Goal: Communication & Community: Participate in discussion

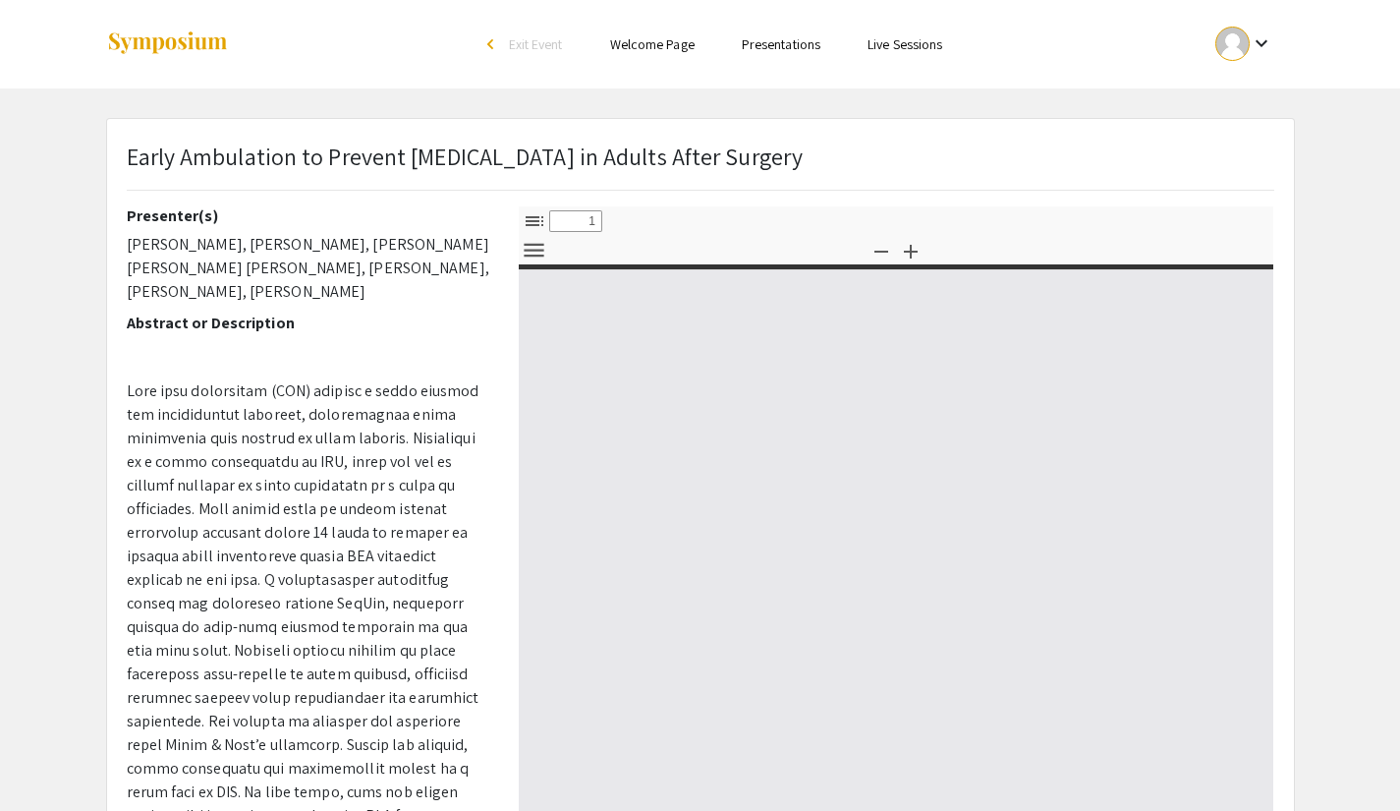
click at [790, 52] on link "Presentations" at bounding box center [781, 44] width 79 height 18
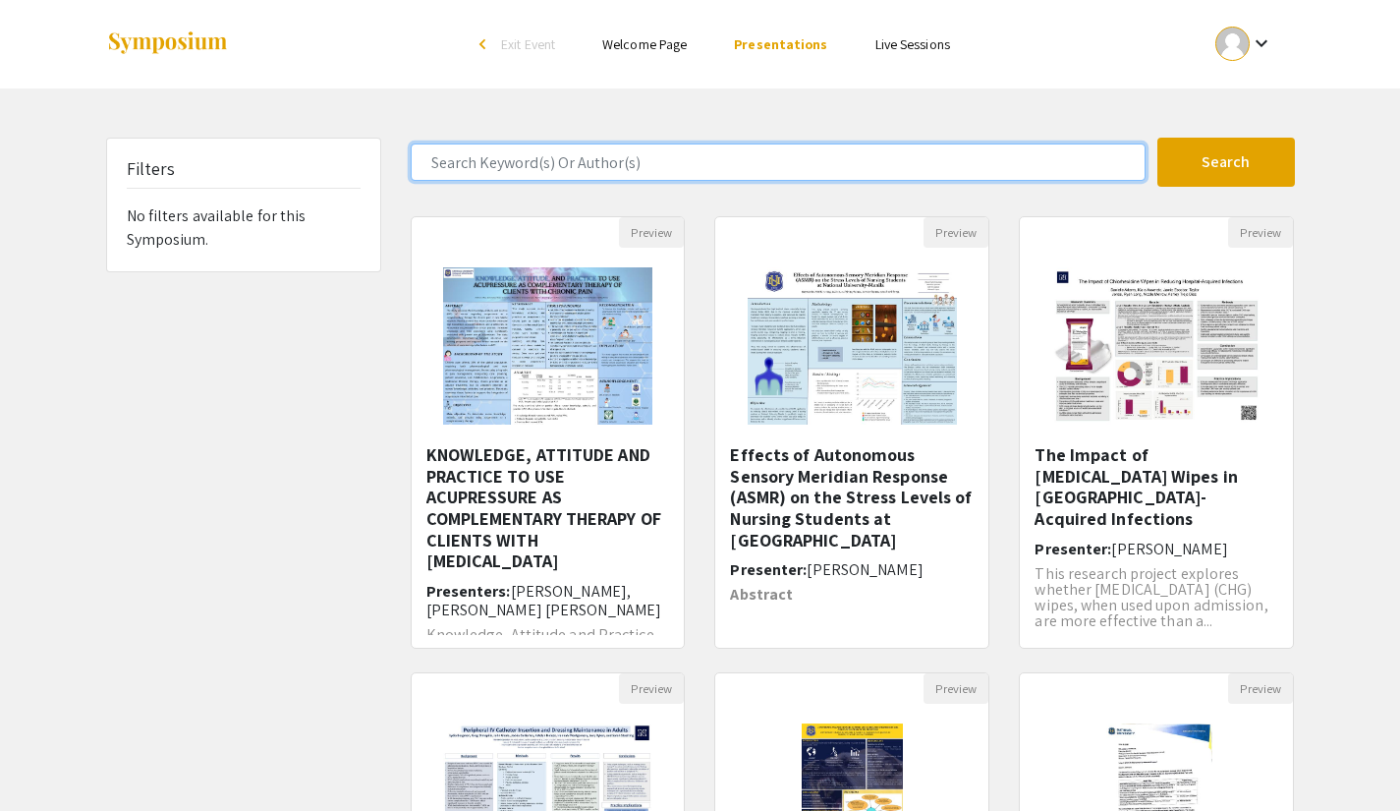
click at [749, 172] on input "Search Keyword(s) Or Author(s)" at bounding box center [778, 161] width 735 height 37
type input "[PERSON_NAME]"
click at [1158, 138] on button "Search" at bounding box center [1227, 162] width 138 height 49
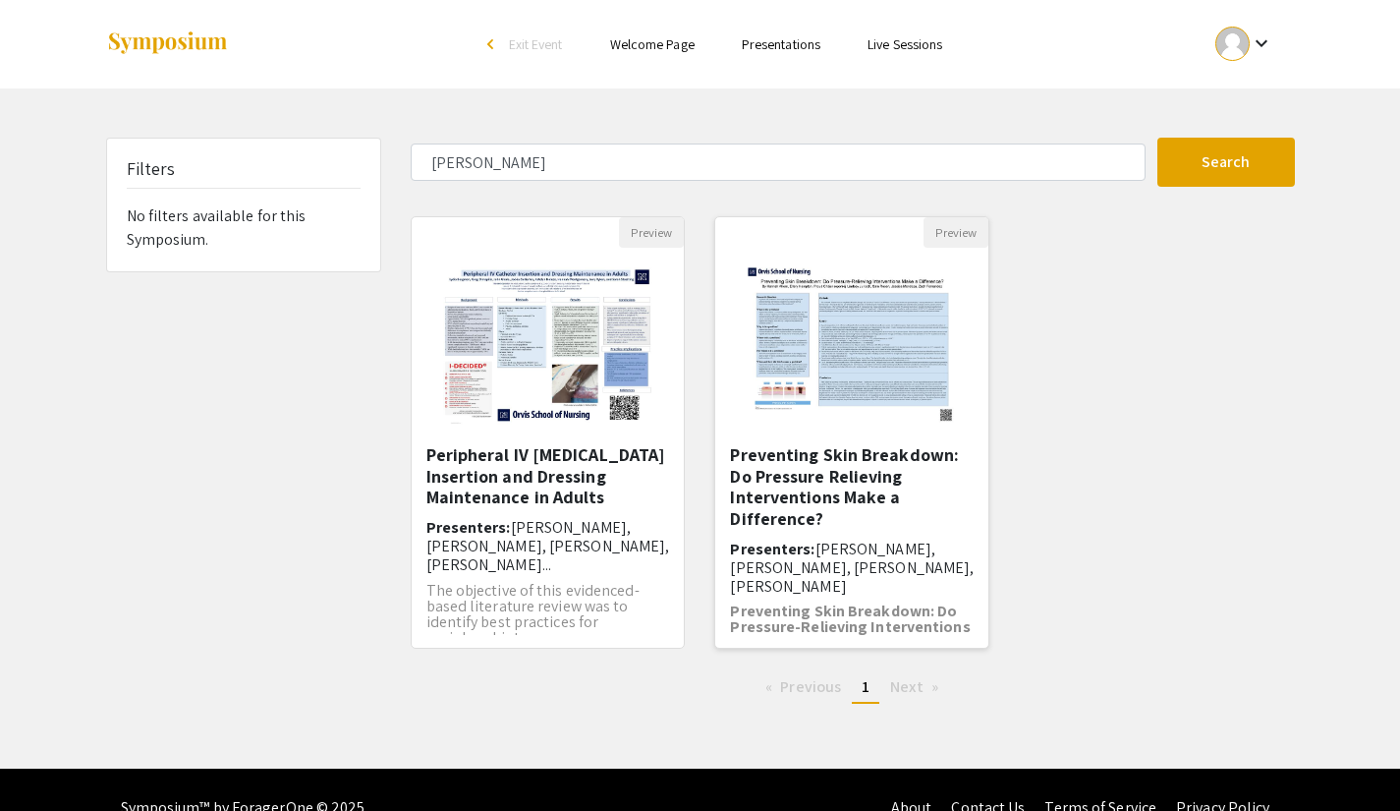
click at [844, 398] on img "Open Presentation <p>Preventing Skin Breakdown: Do Pressure Relieving Intervent…" at bounding box center [852, 346] width 249 height 197
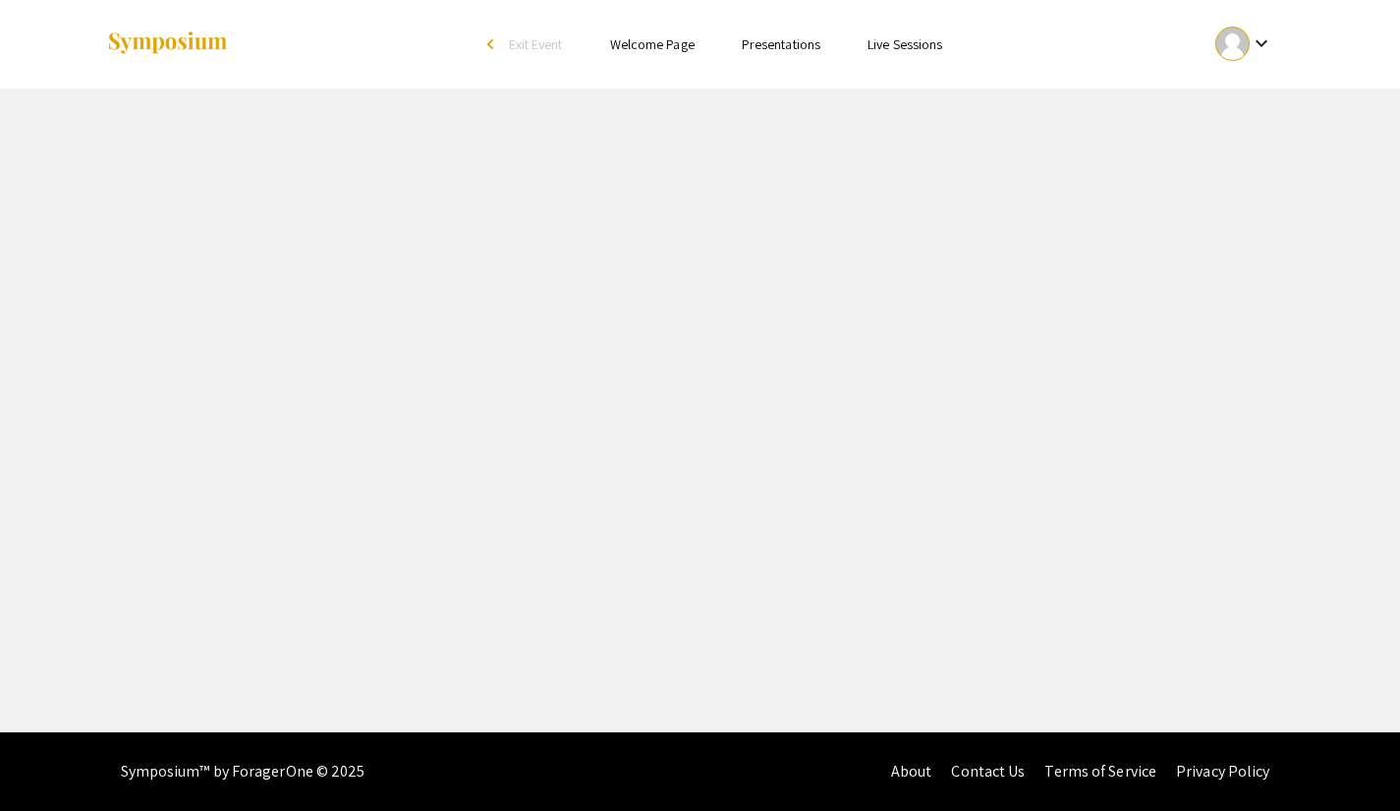
select select "custom"
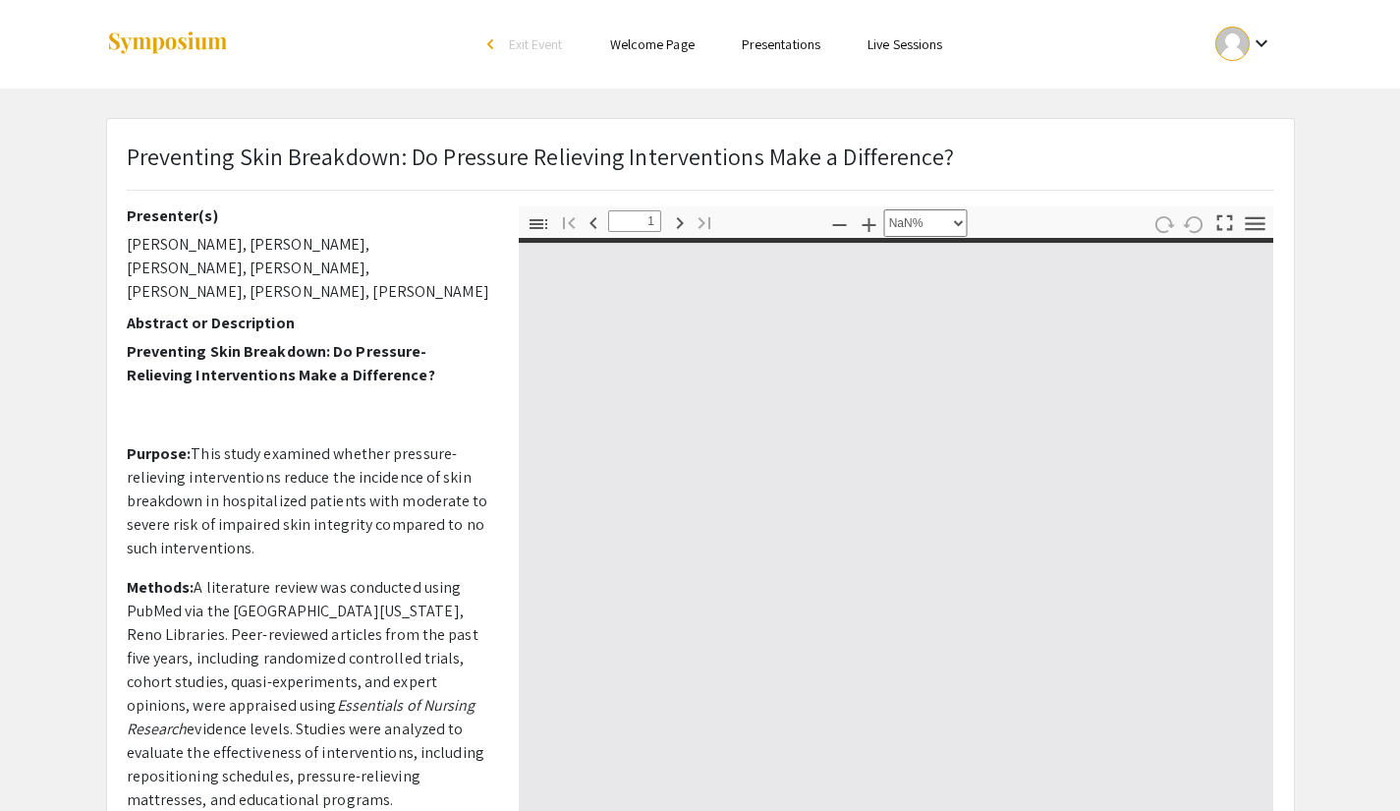
type input "0"
select select "custom"
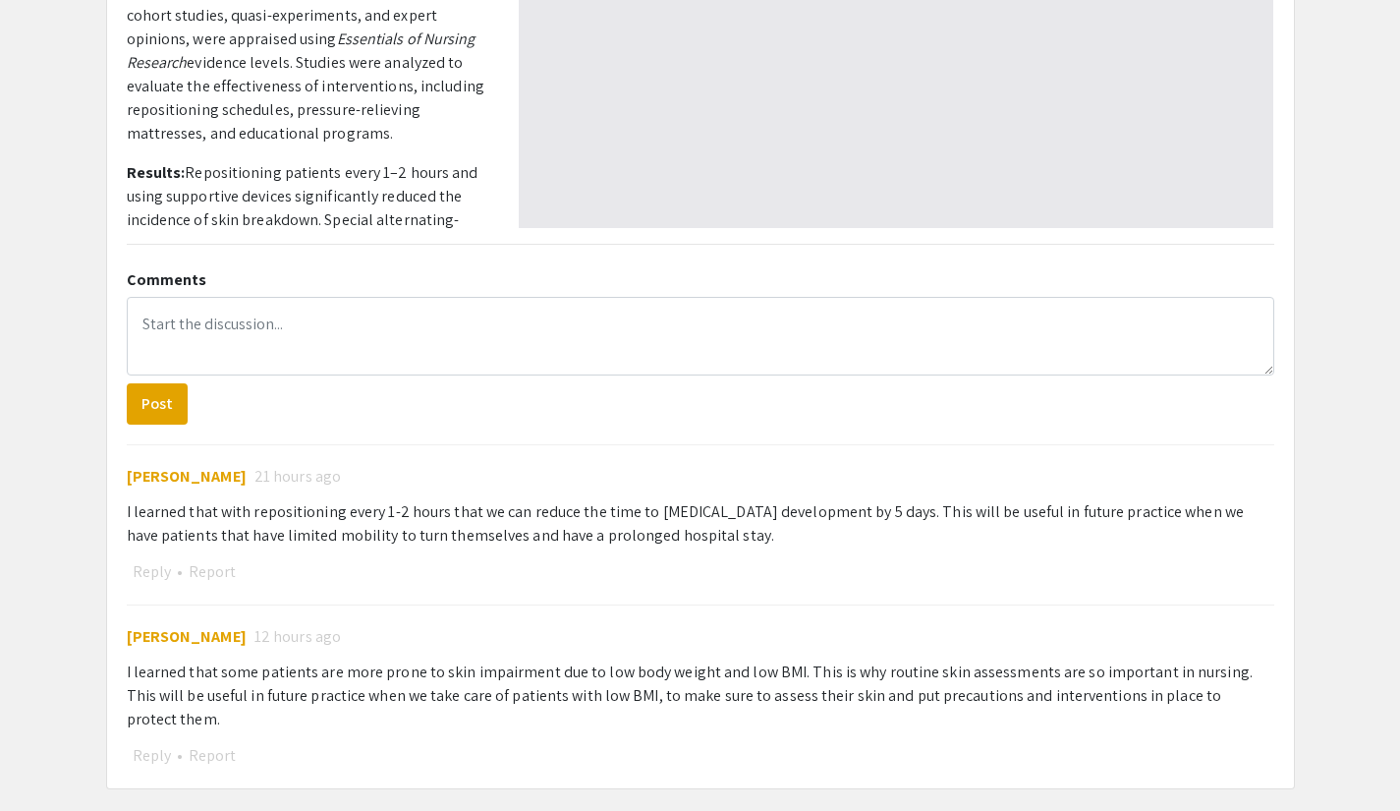
scroll to position [688, 0]
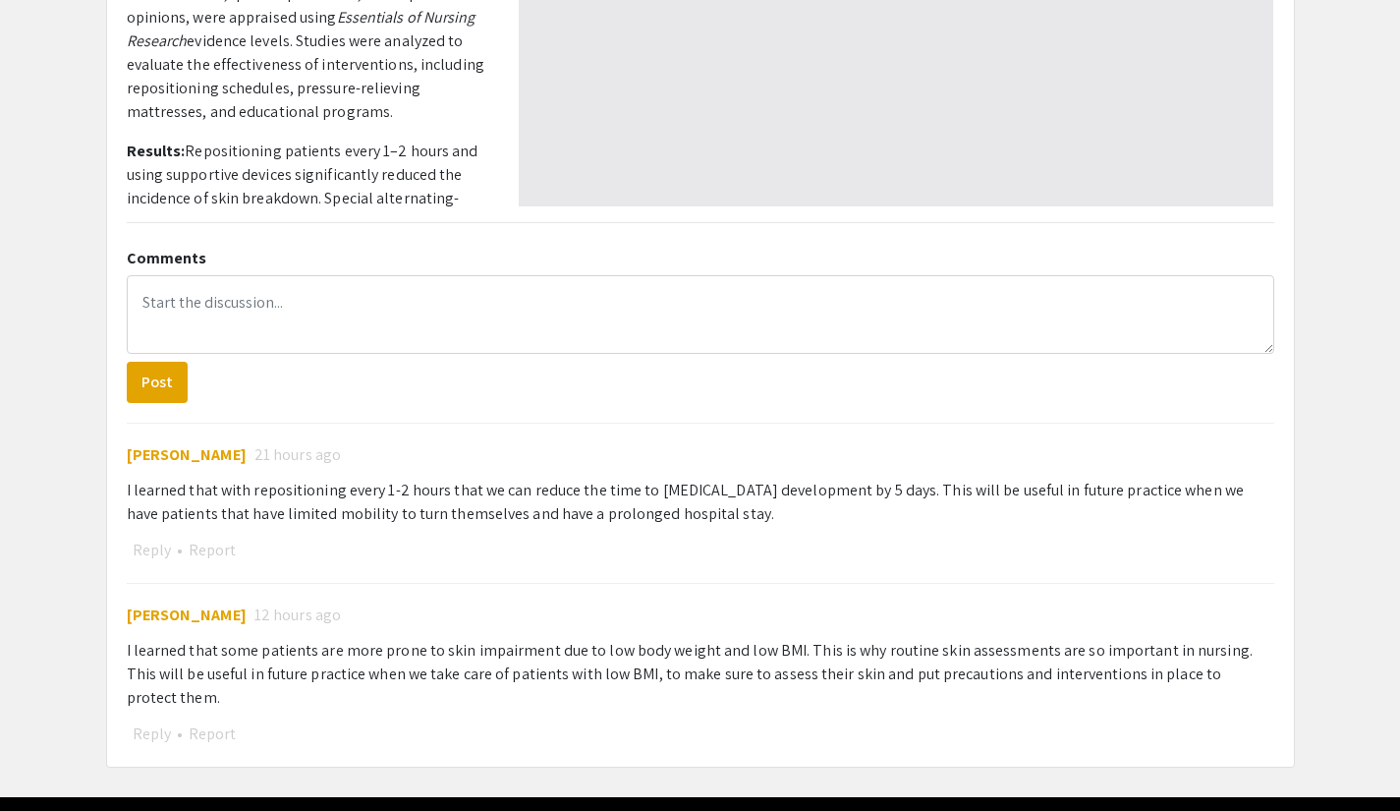
type input "1"
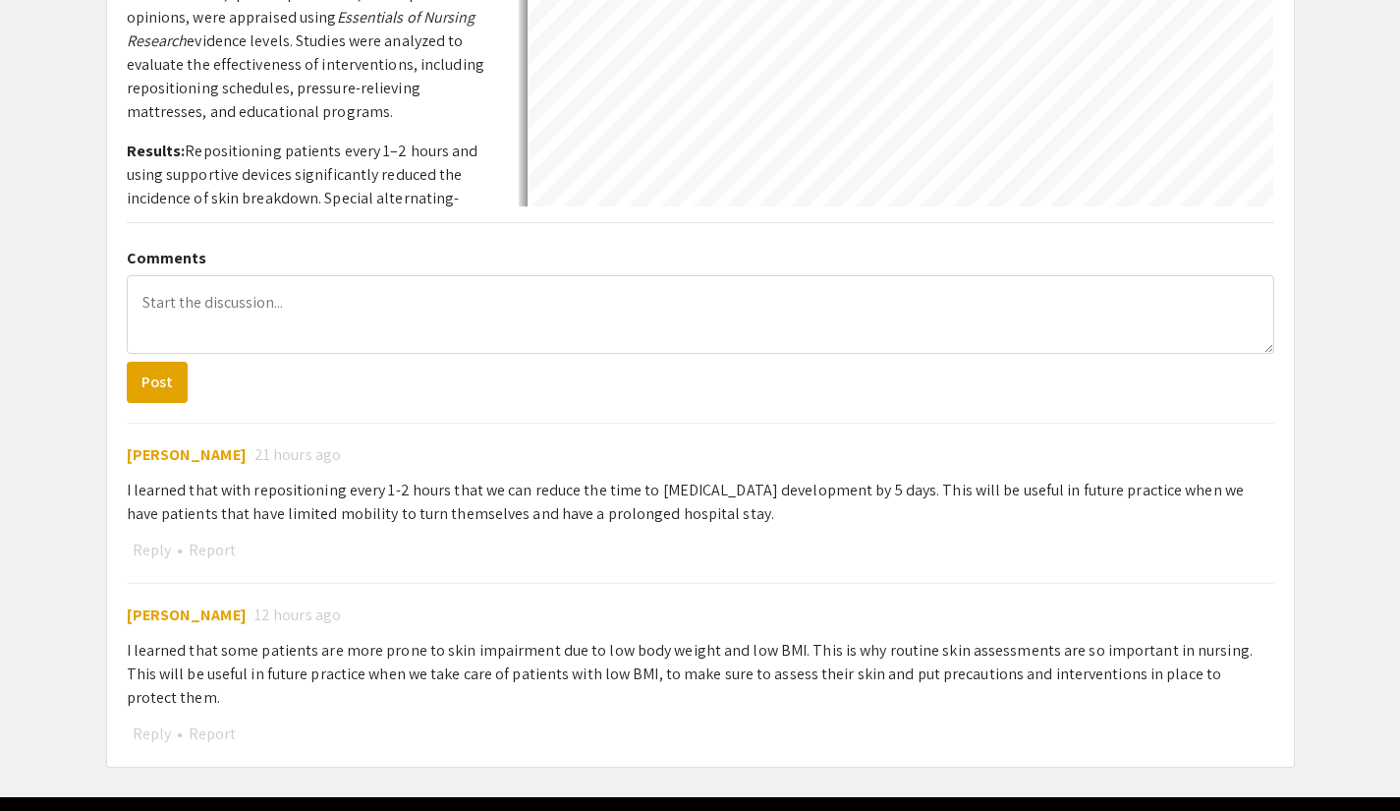
select select "auto"
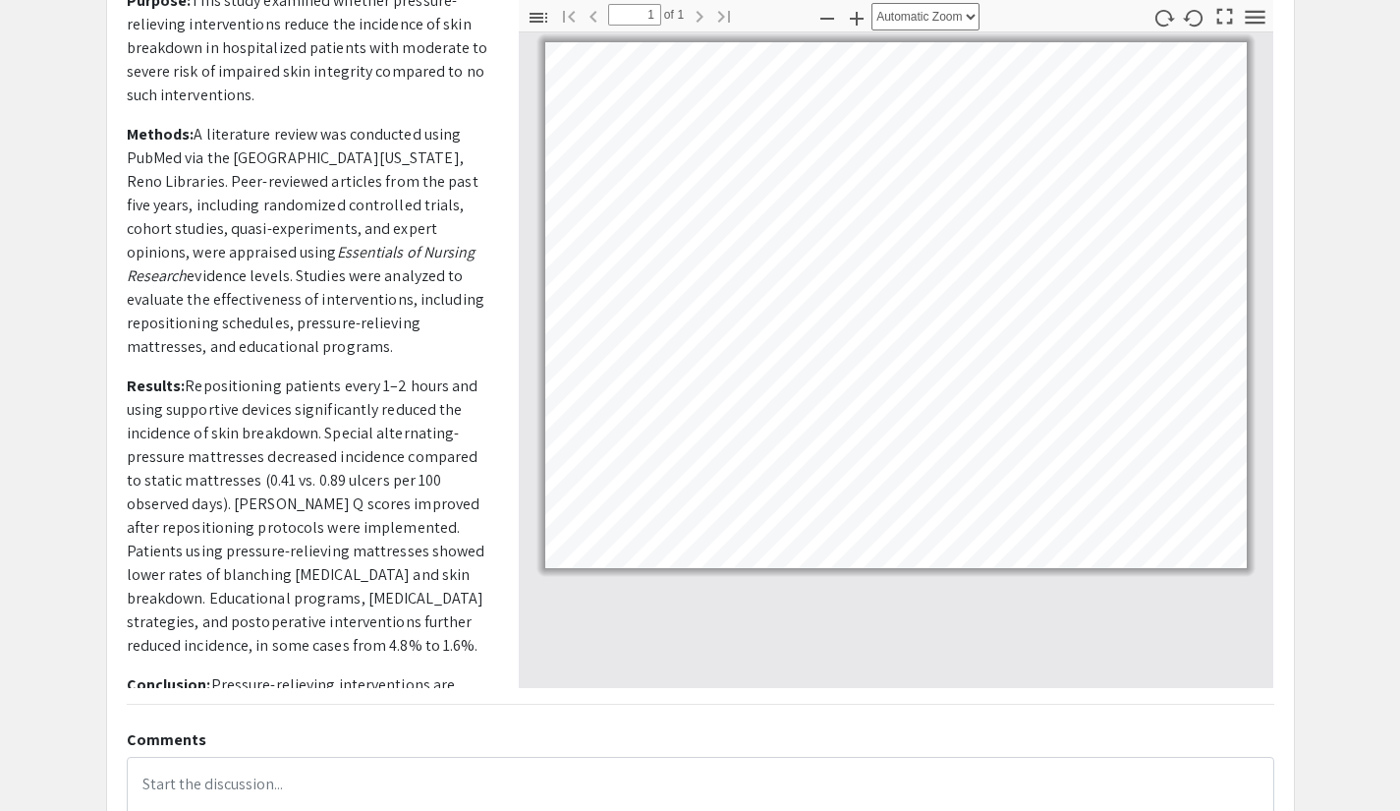
scroll to position [153, 0]
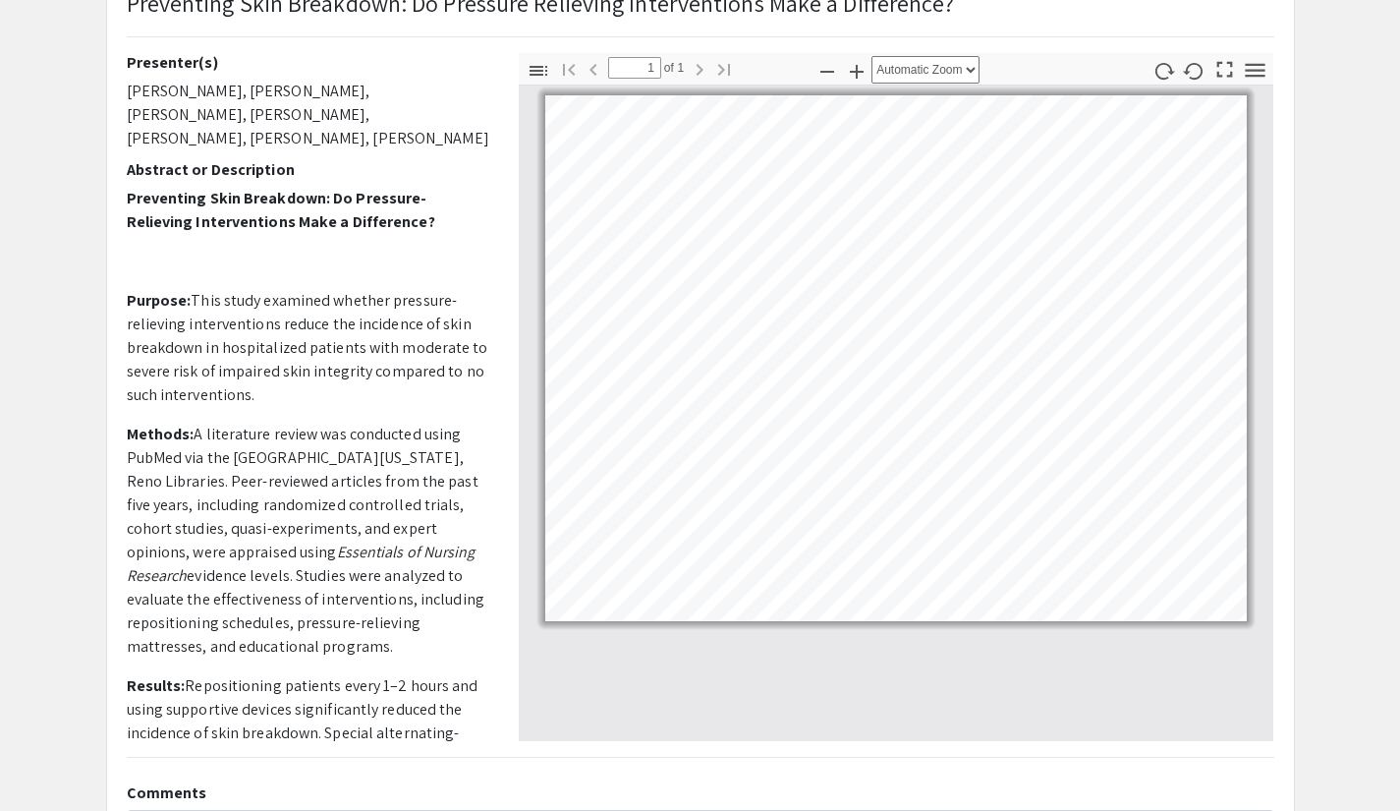
drag, startPoint x: 366, startPoint y: 449, endPoint x: 151, endPoint y: 305, distance: 258.4
click at [118, 293] on div "Presenter(s) [PERSON_NAME], [PERSON_NAME], [PERSON_NAME], [PERSON_NAME], [PERSO…" at bounding box center [308, 397] width 392 height 688
copy p "Loremip: Dolo sitam consecte adipisc elitsedd-eiusmodte incididuntutl etdolo ma…"
click at [441, 659] on p "Preventing Skin Breakdown: Do Pressure-Relieving Interventions Make a Differenc…" at bounding box center [308, 737] width 363 height 1101
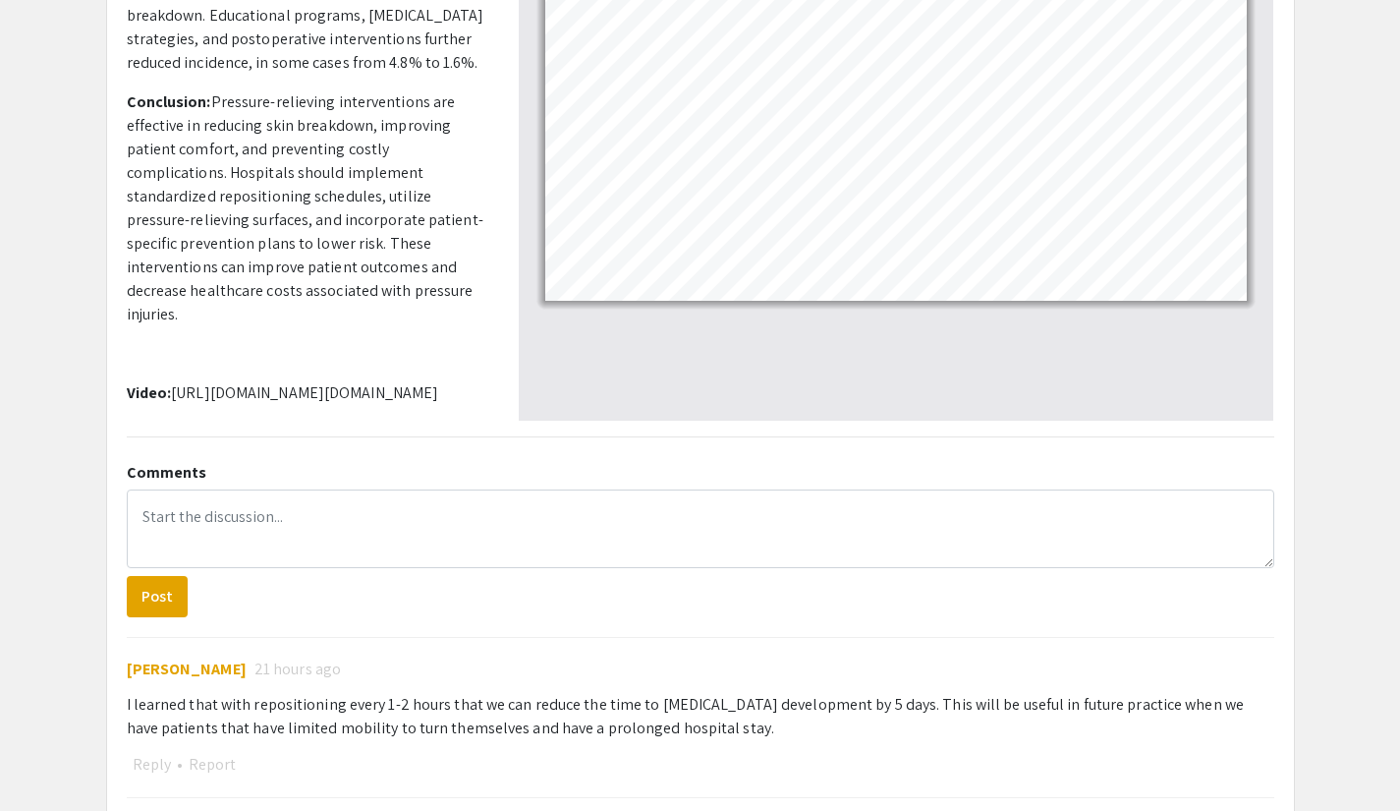
scroll to position [546, 0]
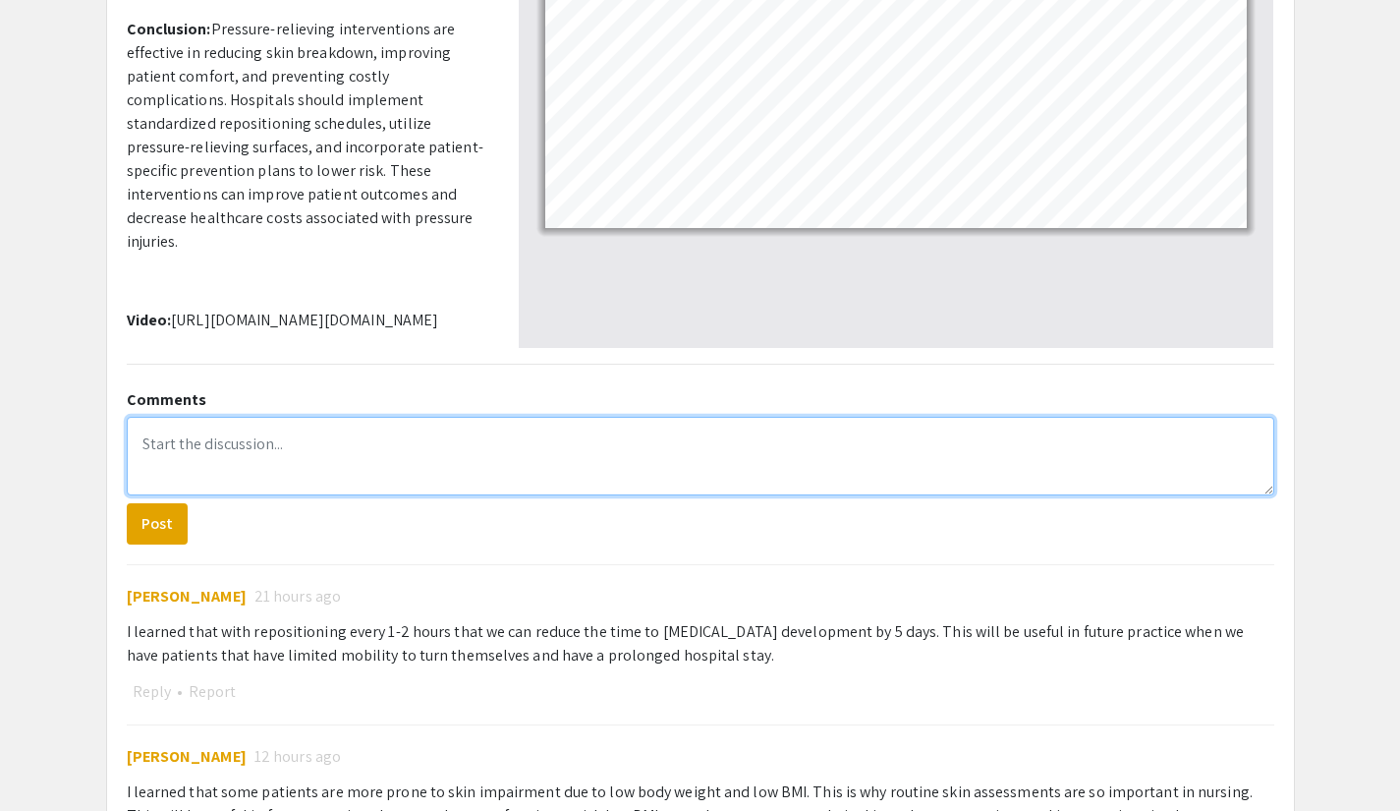
click at [354, 454] on textarea at bounding box center [701, 456] width 1148 height 79
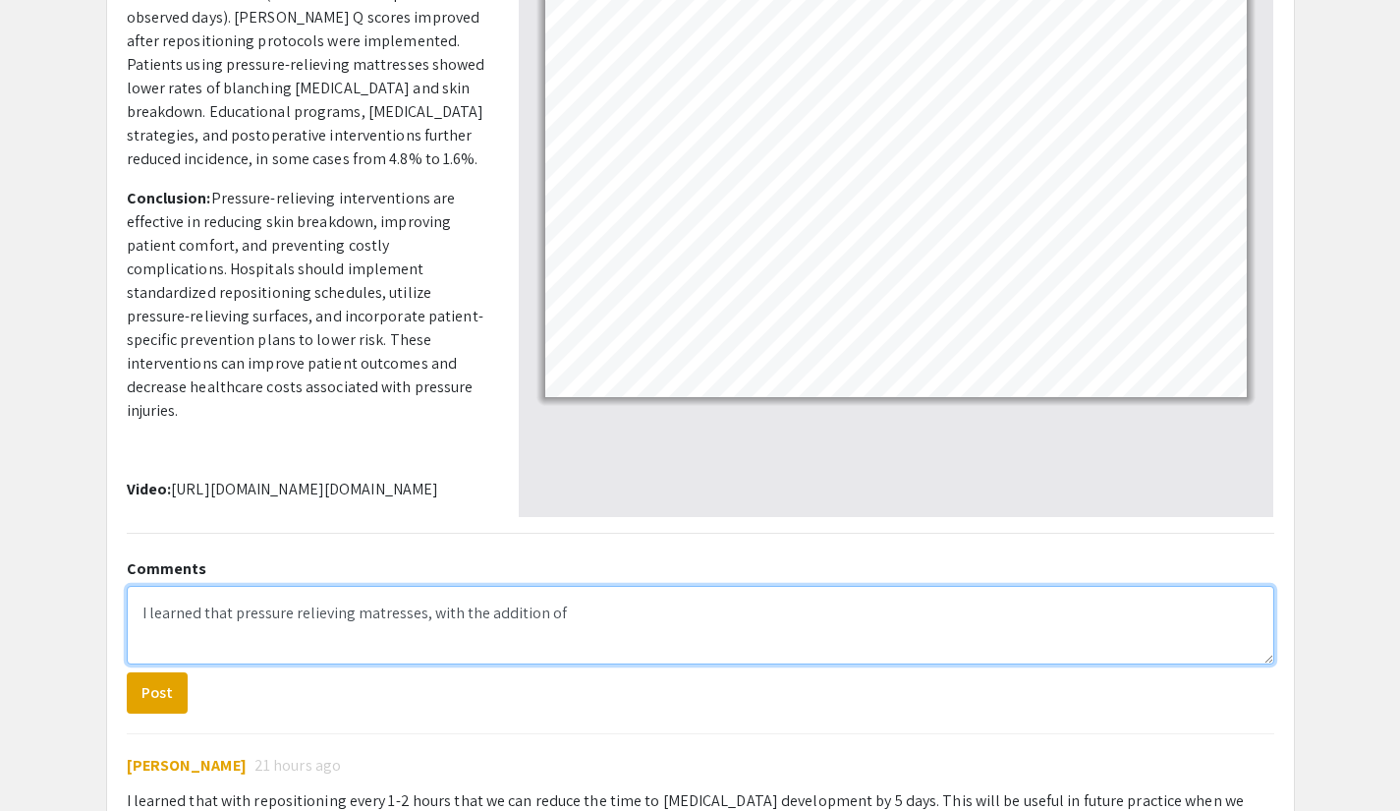
scroll to position [378, 0]
drag, startPoint x: 286, startPoint y: 603, endPoint x: 268, endPoint y: 618, distance: 23.0
drag, startPoint x: 268, startPoint y: 618, endPoint x: 287, endPoint y: 652, distance: 38.3
click at [283, 656] on textarea "I learned that pressure relieving matresses, with the addition of repositioning" at bounding box center [701, 624] width 1148 height 79
click at [378, 611] on textarea "I learned that pressure relieving matresses, with the addition of repositioning" at bounding box center [701, 624] width 1148 height 79
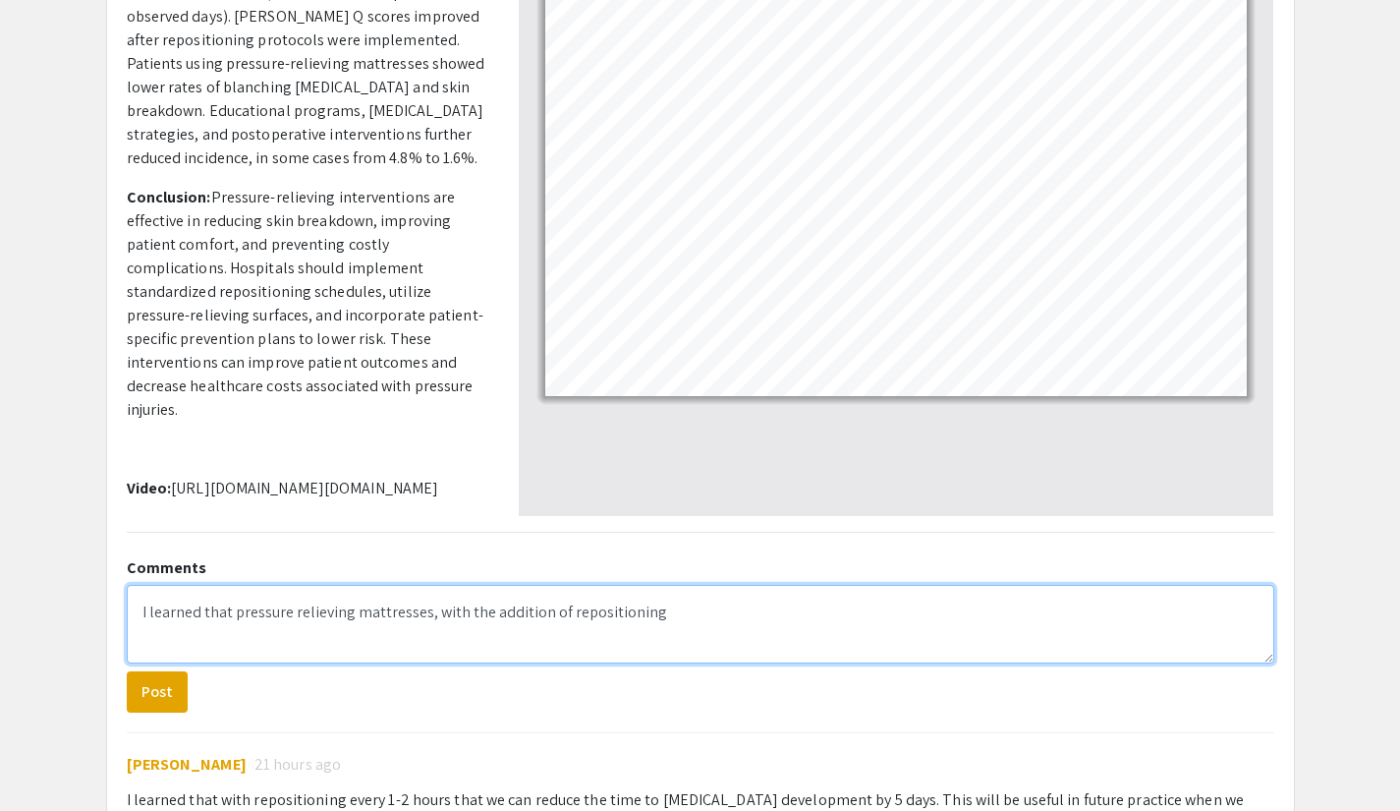
click at [667, 613] on textarea "I learned that pressure relieving mattresses, with the addition of repositioning" at bounding box center [701, 624] width 1148 height 79
click at [665, 614] on textarea "I learned that pressure relieving mattresses, with the addition of repositionin…" at bounding box center [701, 624] width 1148 height 79
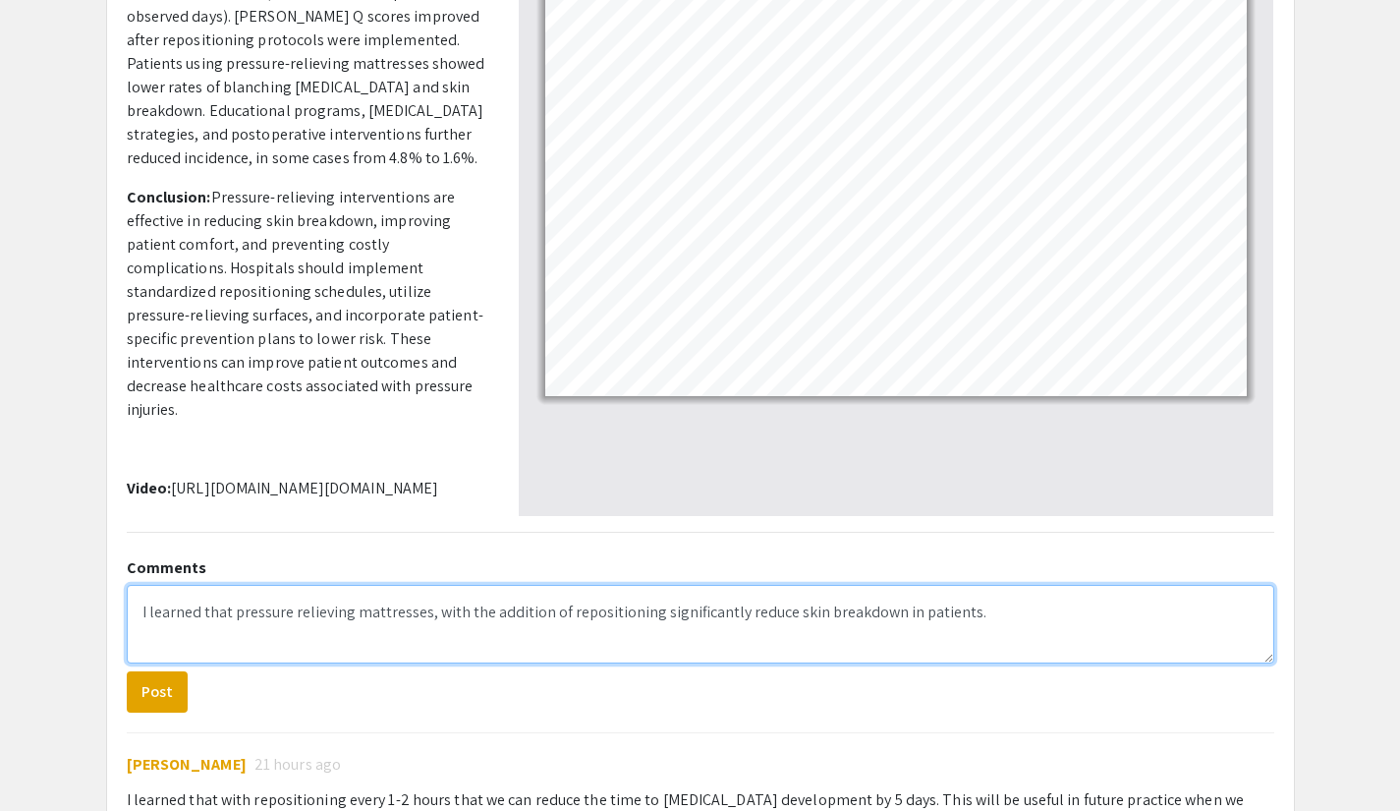
click at [665, 614] on textarea "I learned that pressure relieving mattresses, with the addition of repositionin…" at bounding box center [701, 624] width 1148 height 79
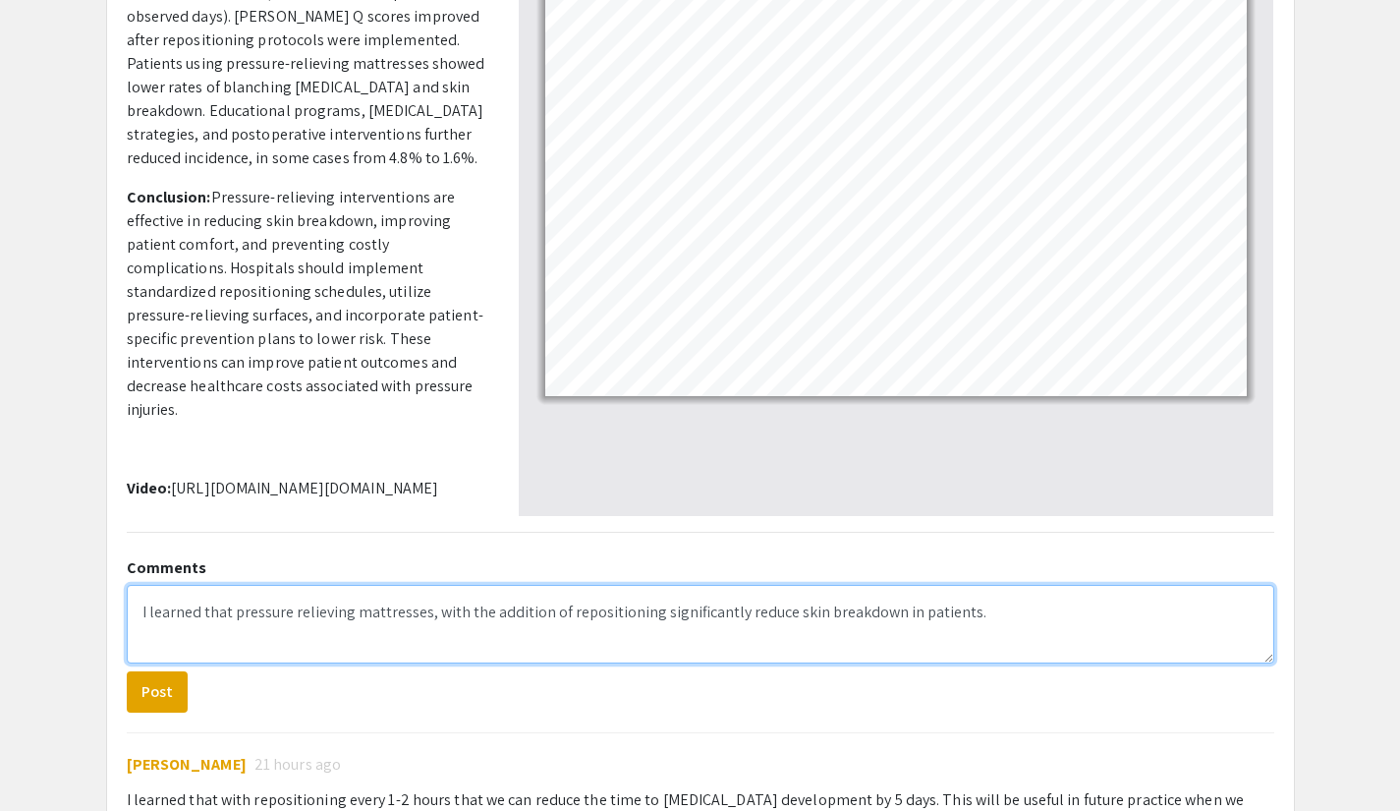
click at [665, 614] on textarea "I learned that pressure relieving mattresses, with the addition of repositionin…" at bounding box center [701, 624] width 1148 height 79
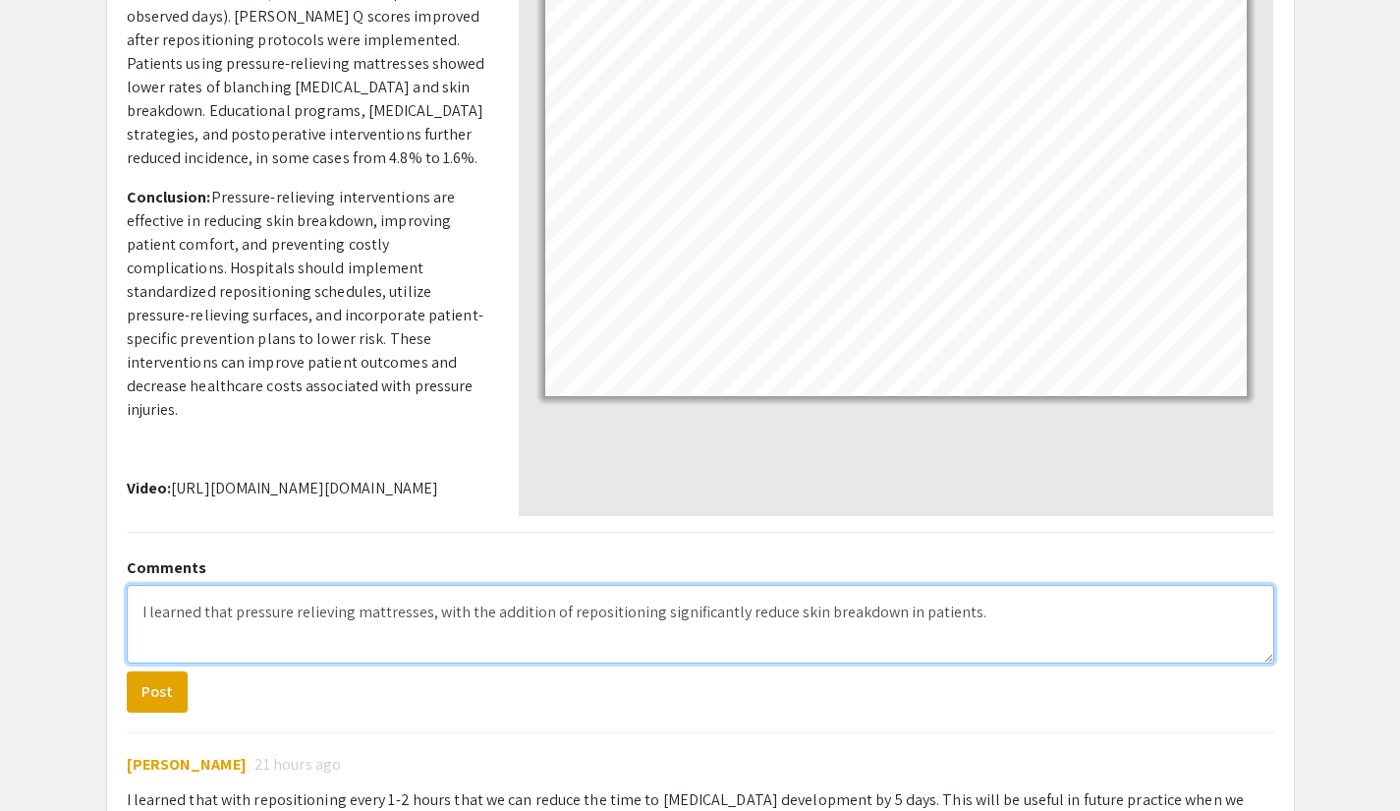
click at [665, 614] on textarea "I learned that pressure relieving mattresses, with the addition of repositionin…" at bounding box center [701, 624] width 1148 height 79
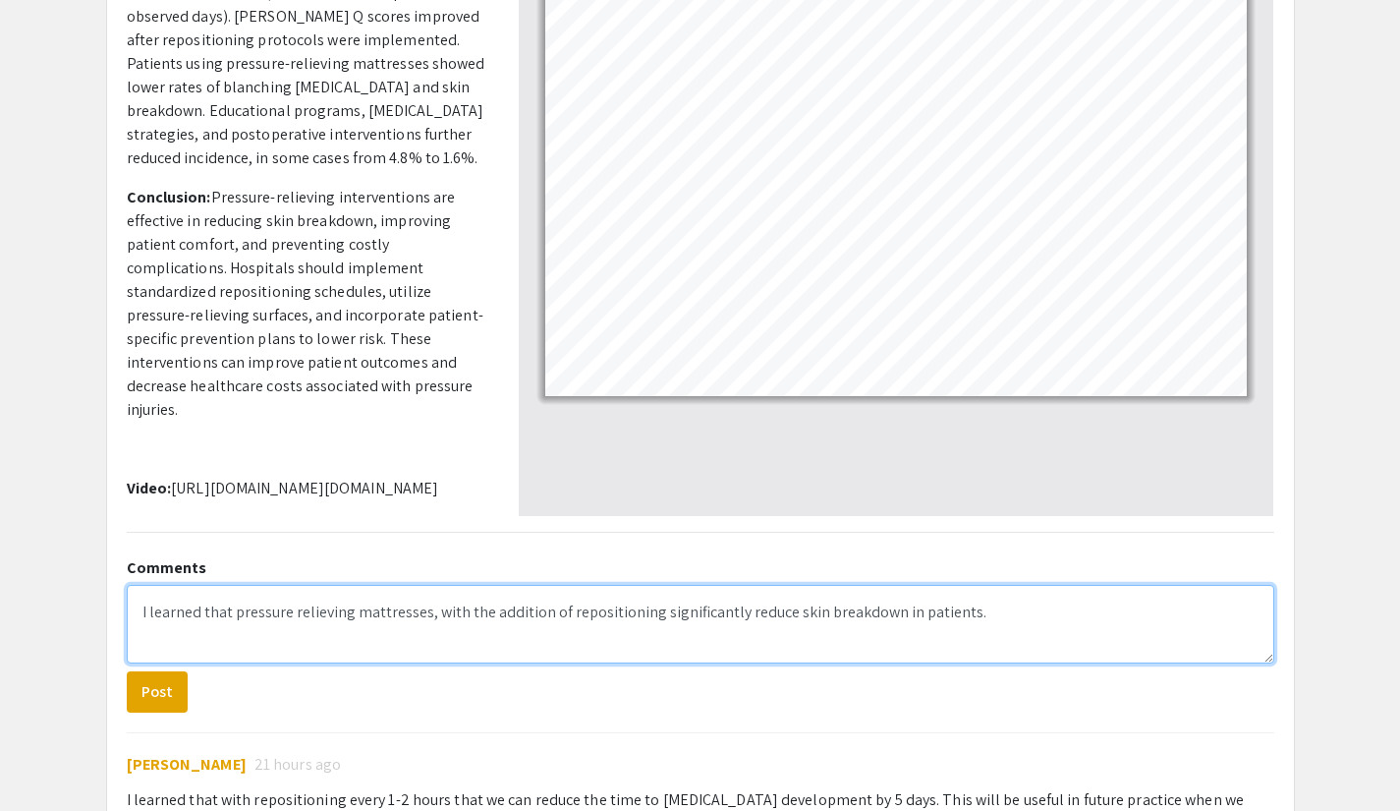
click at [665, 614] on textarea "I learned that pressure relieving mattresses, with the addition of repositionin…" at bounding box center [701, 624] width 1148 height 79
click at [919, 627] on textarea "I learned that pressure relieving mattresses, with the addition of repositionin…" at bounding box center [701, 624] width 1148 height 79
drag, startPoint x: 704, startPoint y: 613, endPoint x: 680, endPoint y: 604, distance: 25.2
drag, startPoint x: 680, startPoint y: 611, endPoint x: 934, endPoint y: 656, distance: 257.4
click at [934, 656] on textarea "I learned that pressure relieving mattresses, with the addition of repositionin…" at bounding box center [701, 624] width 1148 height 79
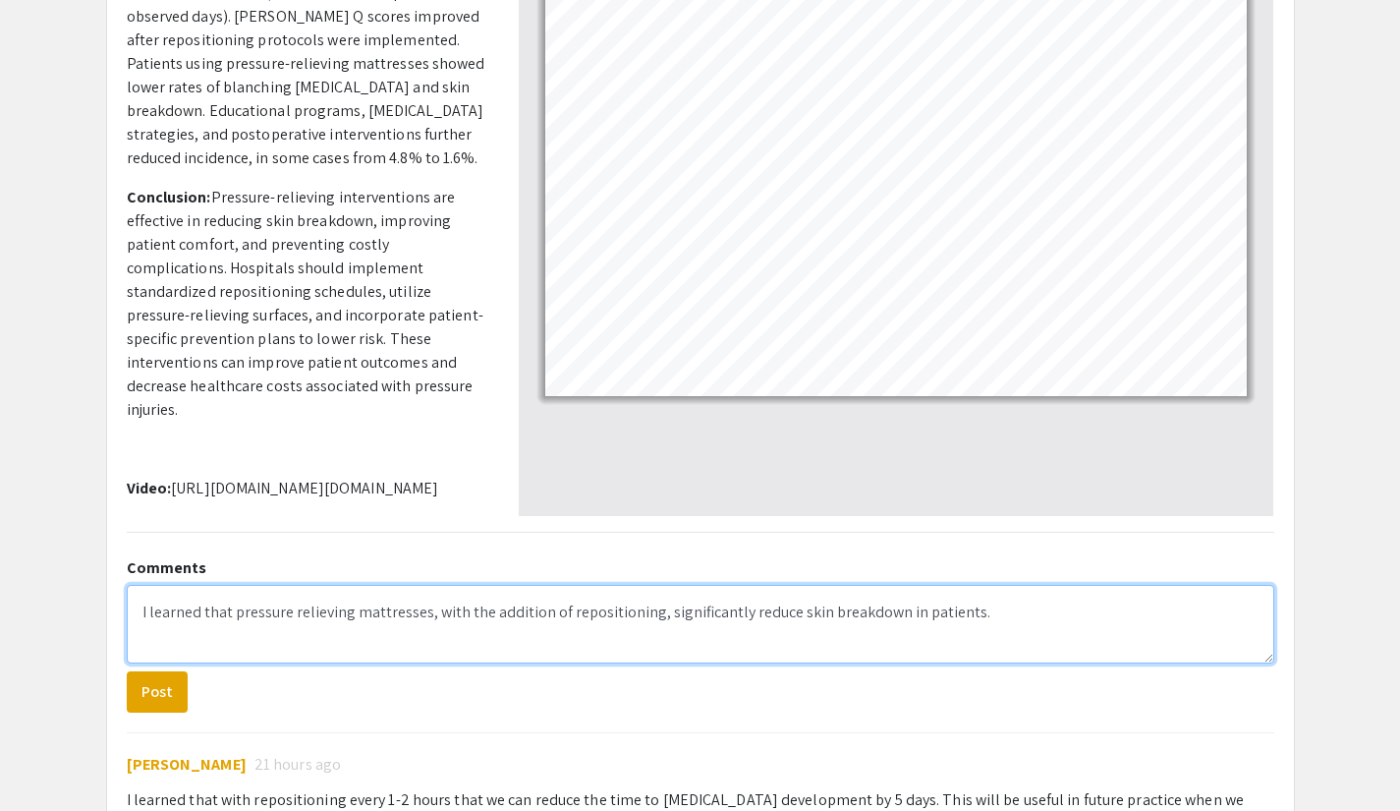
click at [996, 622] on textarea "I learned that pressure relieving mattresses, with the addition of repositionin…" at bounding box center [701, 624] width 1148 height 79
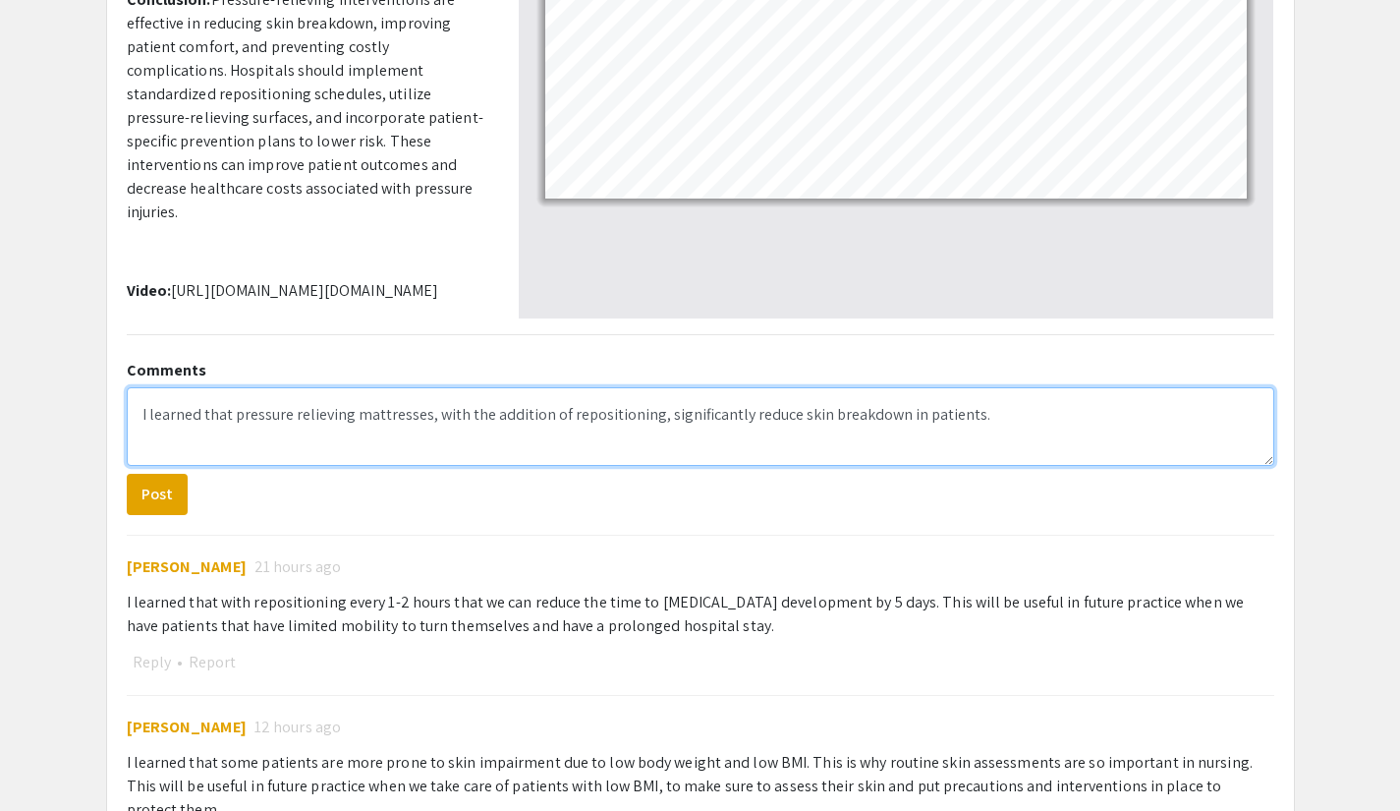
scroll to position [729, 0]
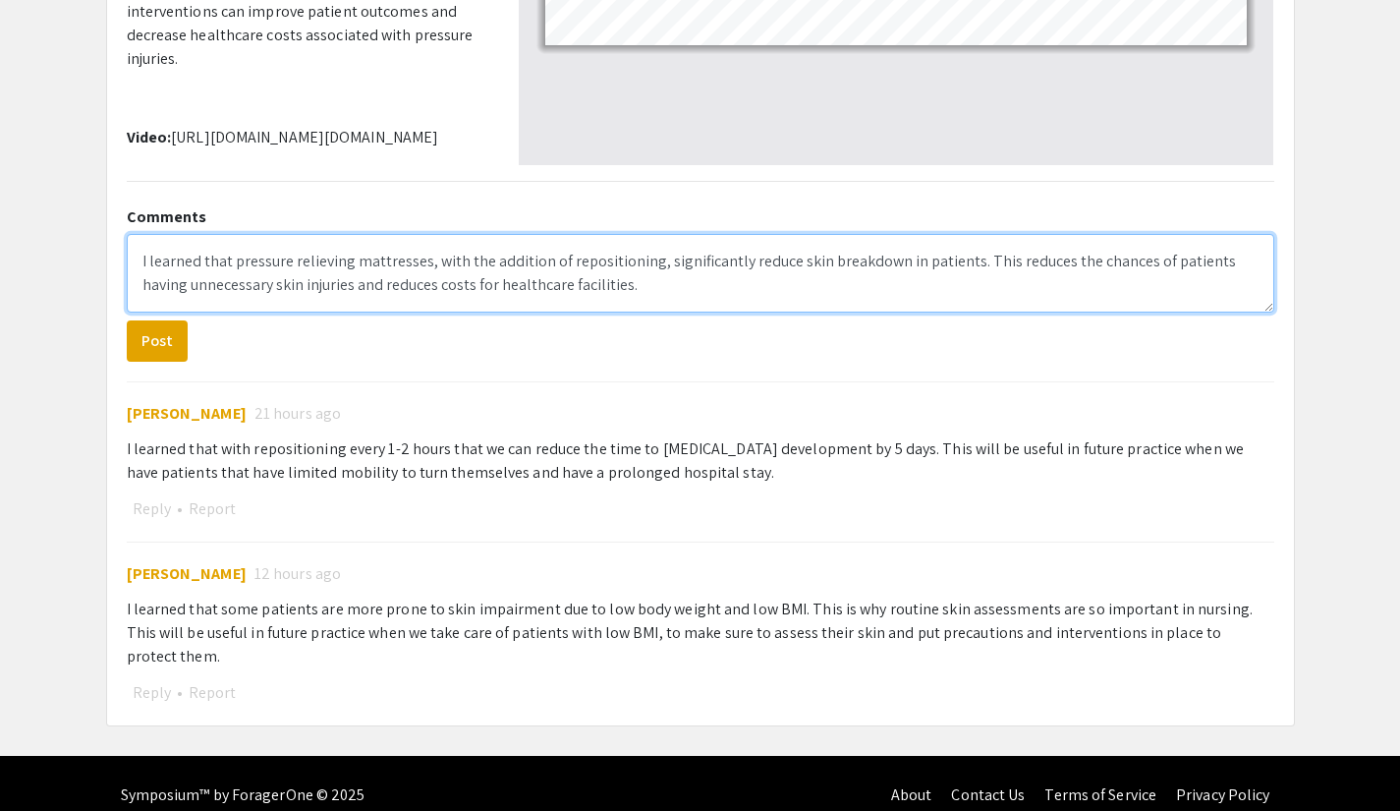
click at [910, 288] on textarea "I learned that pressure relieving mattresses, with the addition of repositionin…" at bounding box center [701, 273] width 1148 height 79
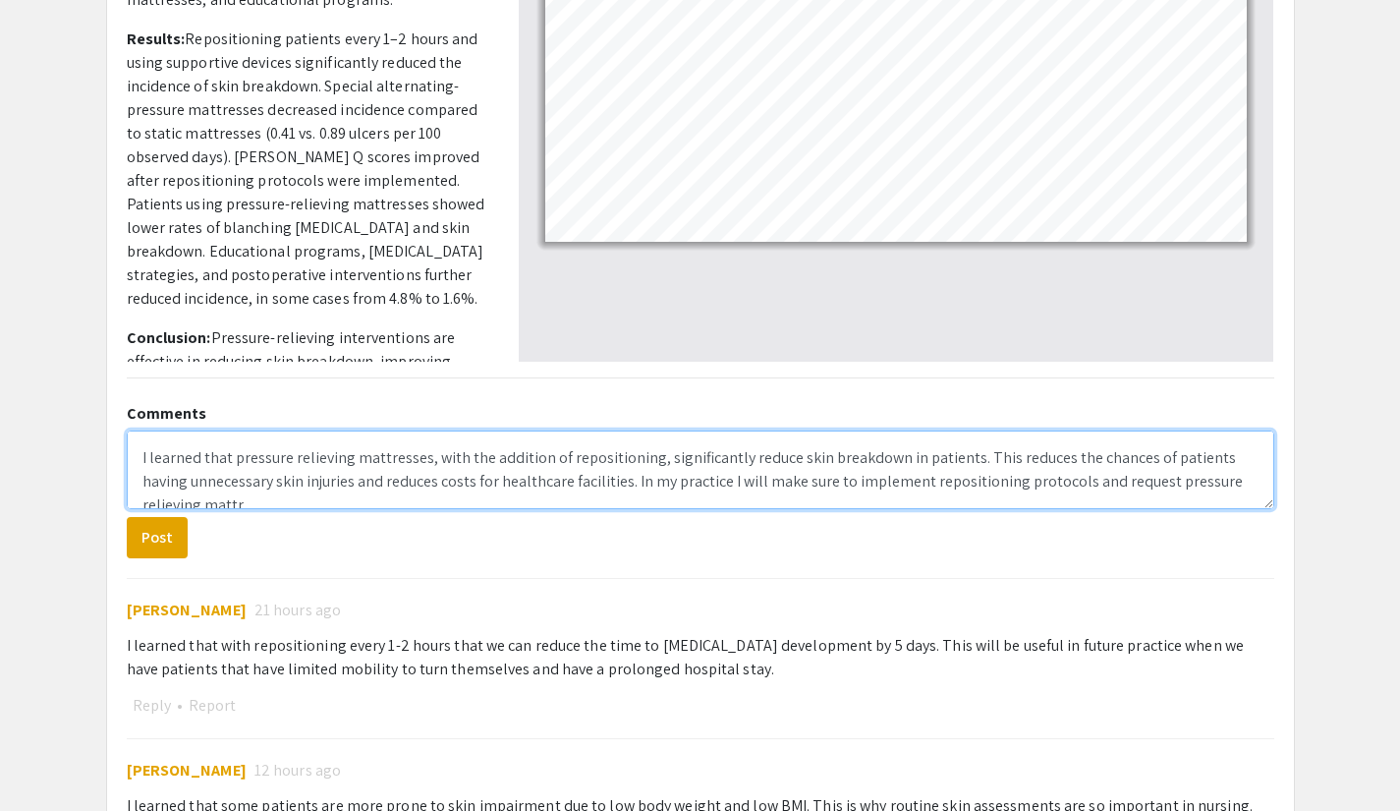
scroll to position [8, 0]
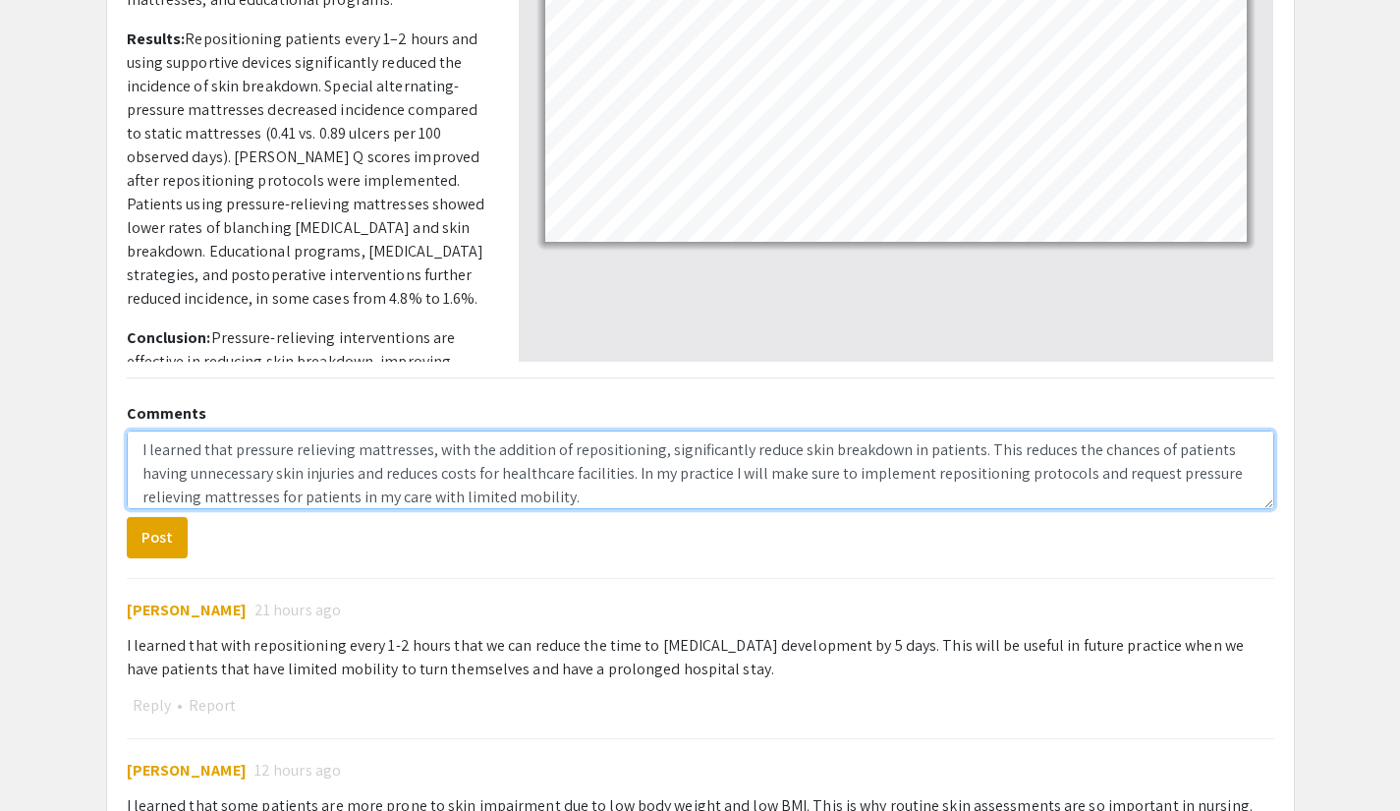
drag, startPoint x: 706, startPoint y: 481, endPoint x: 682, endPoint y: 469, distance: 26.4
click at [682, 469] on textarea "I learned that pressure relieving mattresses, with the addition of repositionin…" at bounding box center [701, 469] width 1148 height 79
click at [635, 492] on textarea "I learned that pressure relieving mattresses, with the addition of repositionin…" at bounding box center [701, 469] width 1148 height 79
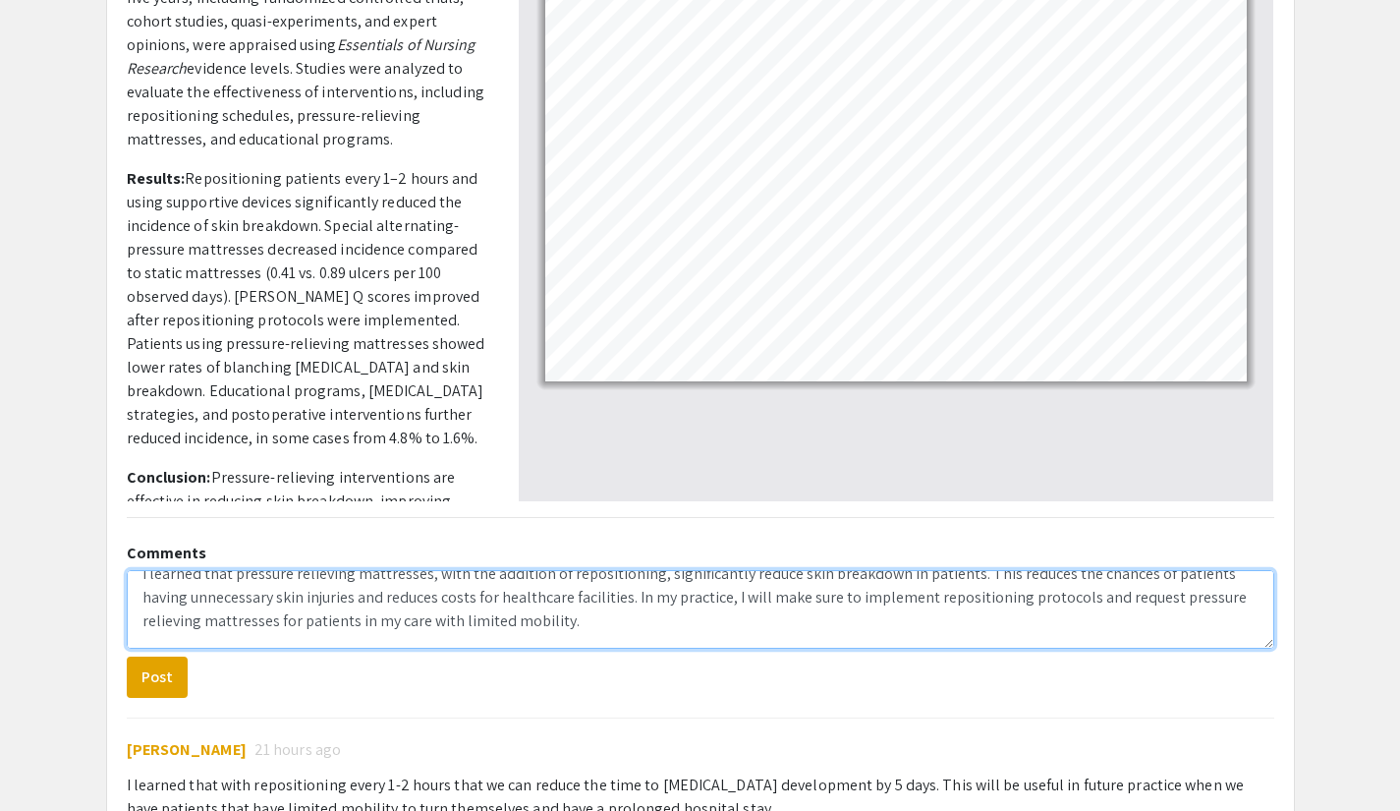
scroll to position [688, 0]
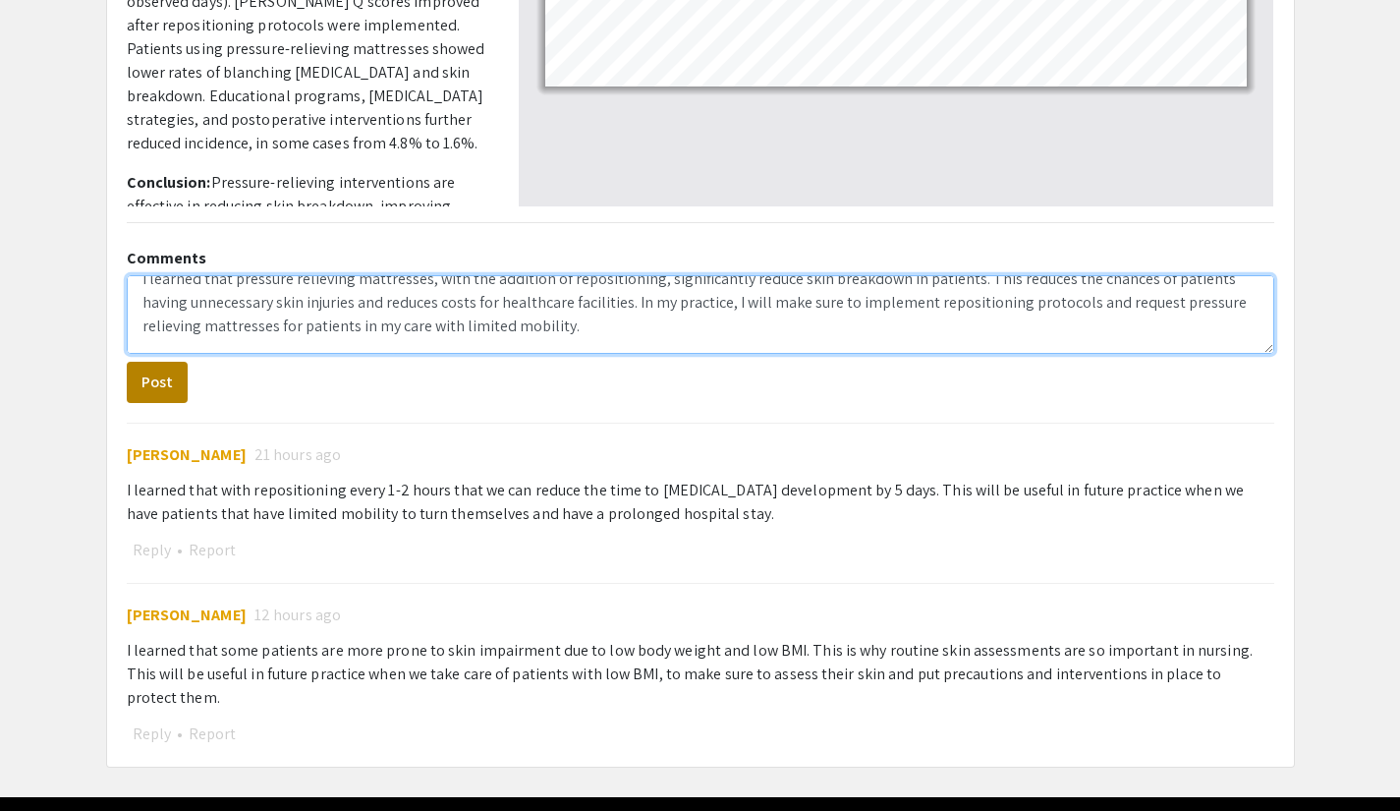
type textarea "I learned that pressure relieving mattresses, with the addition of repositionin…"
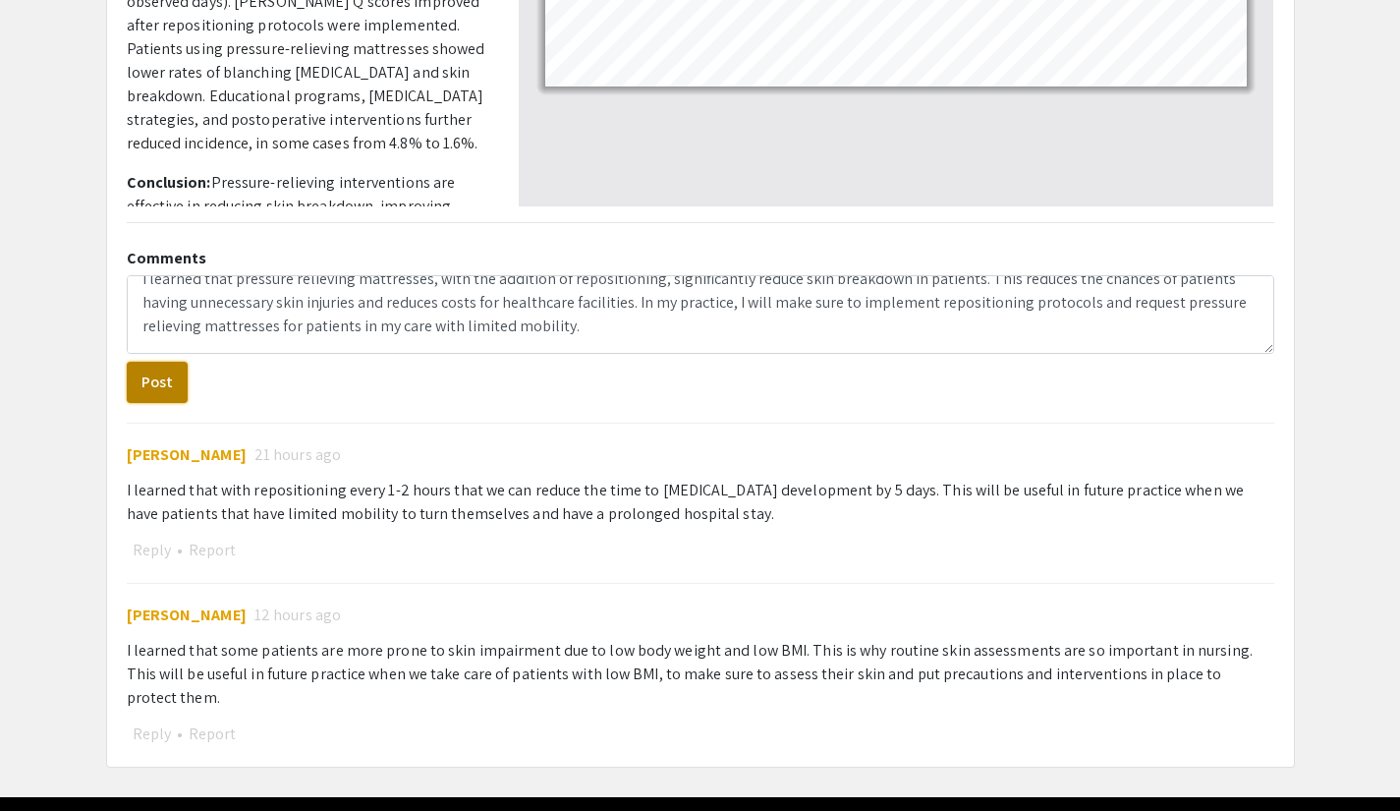
click at [158, 386] on button "Post" at bounding box center [157, 382] width 61 height 41
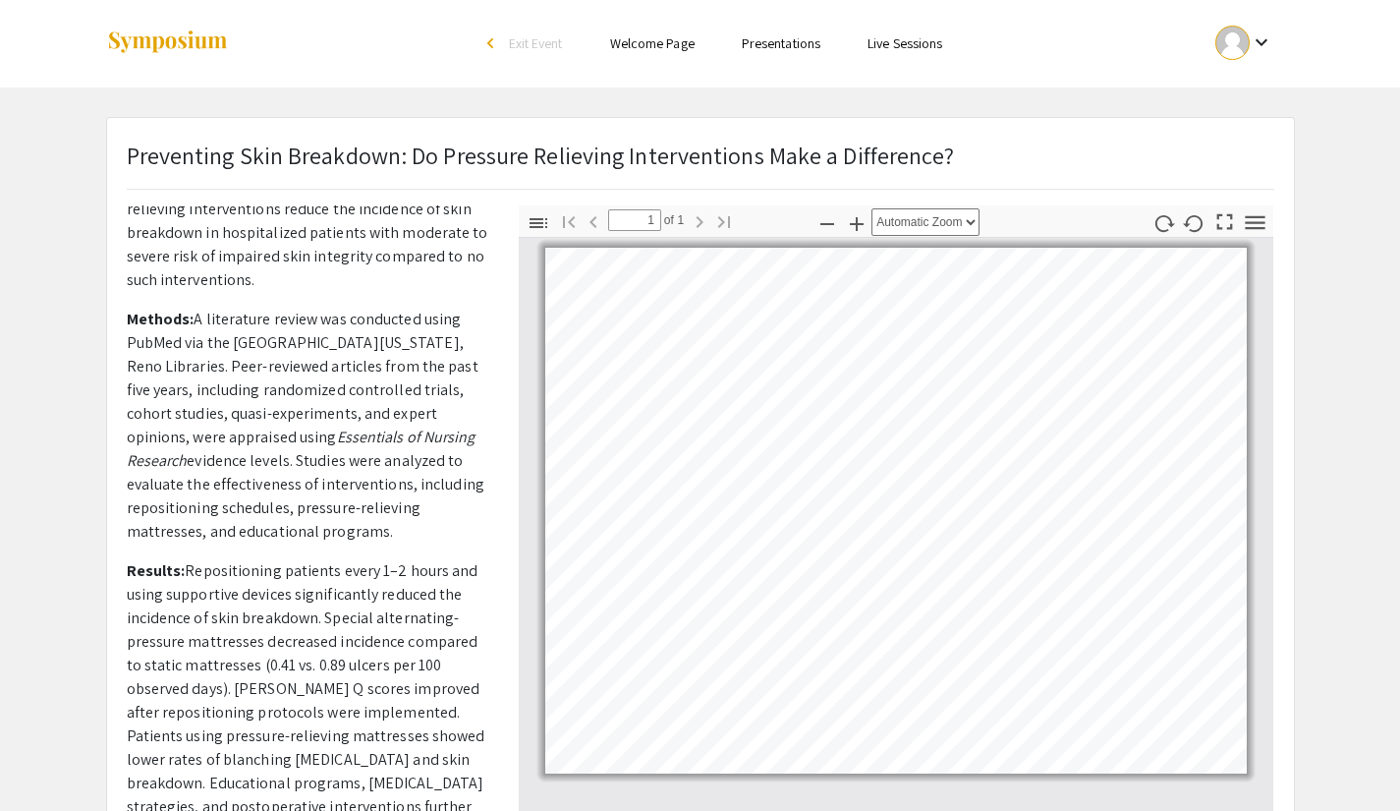
scroll to position [0, 0]
click at [768, 51] on link "Presentations" at bounding box center [781, 44] width 79 height 18
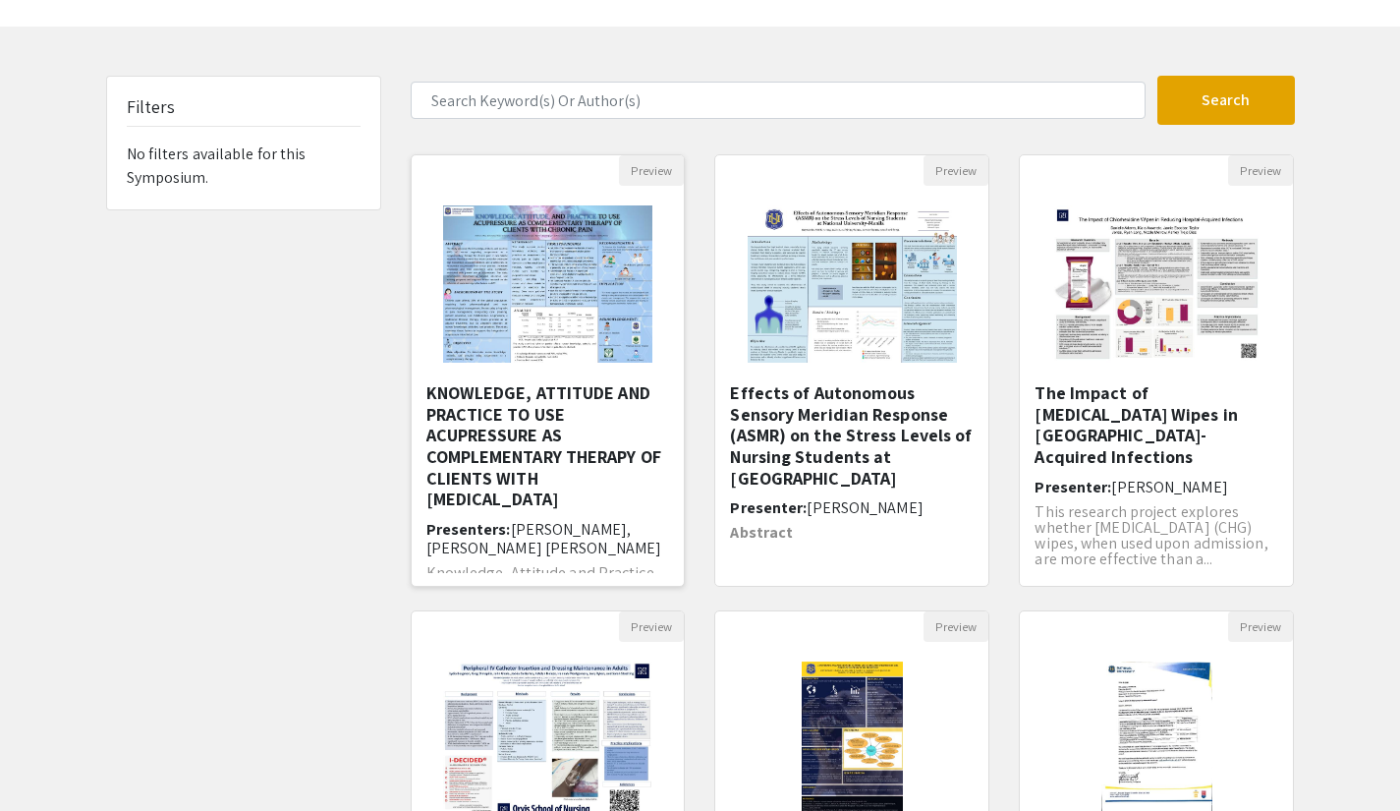
scroll to position [98, 0]
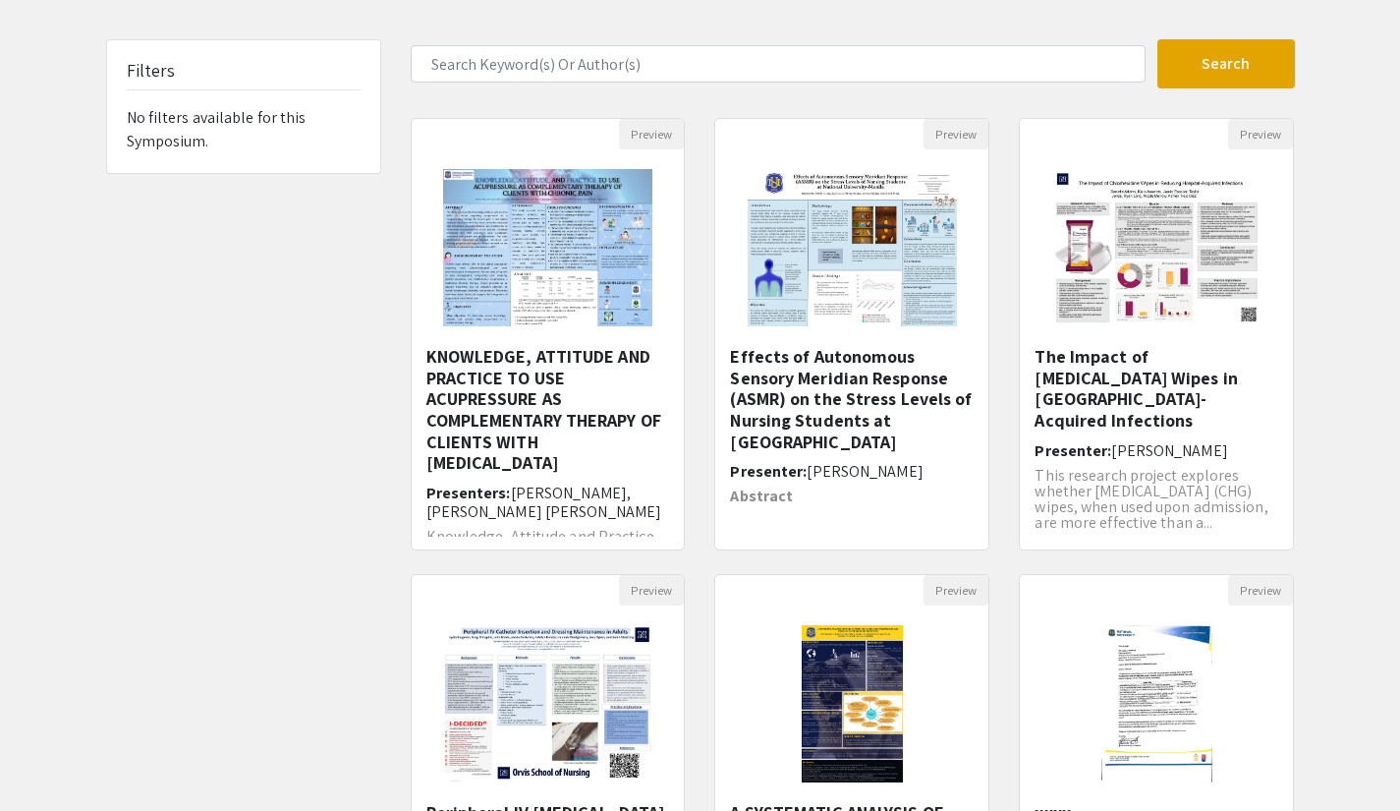
drag, startPoint x: 624, startPoint y: 43, endPoint x: 620, endPoint y: 60, distance: 17.2
click at [623, 49] on form "Search" at bounding box center [853, 63] width 914 height 49
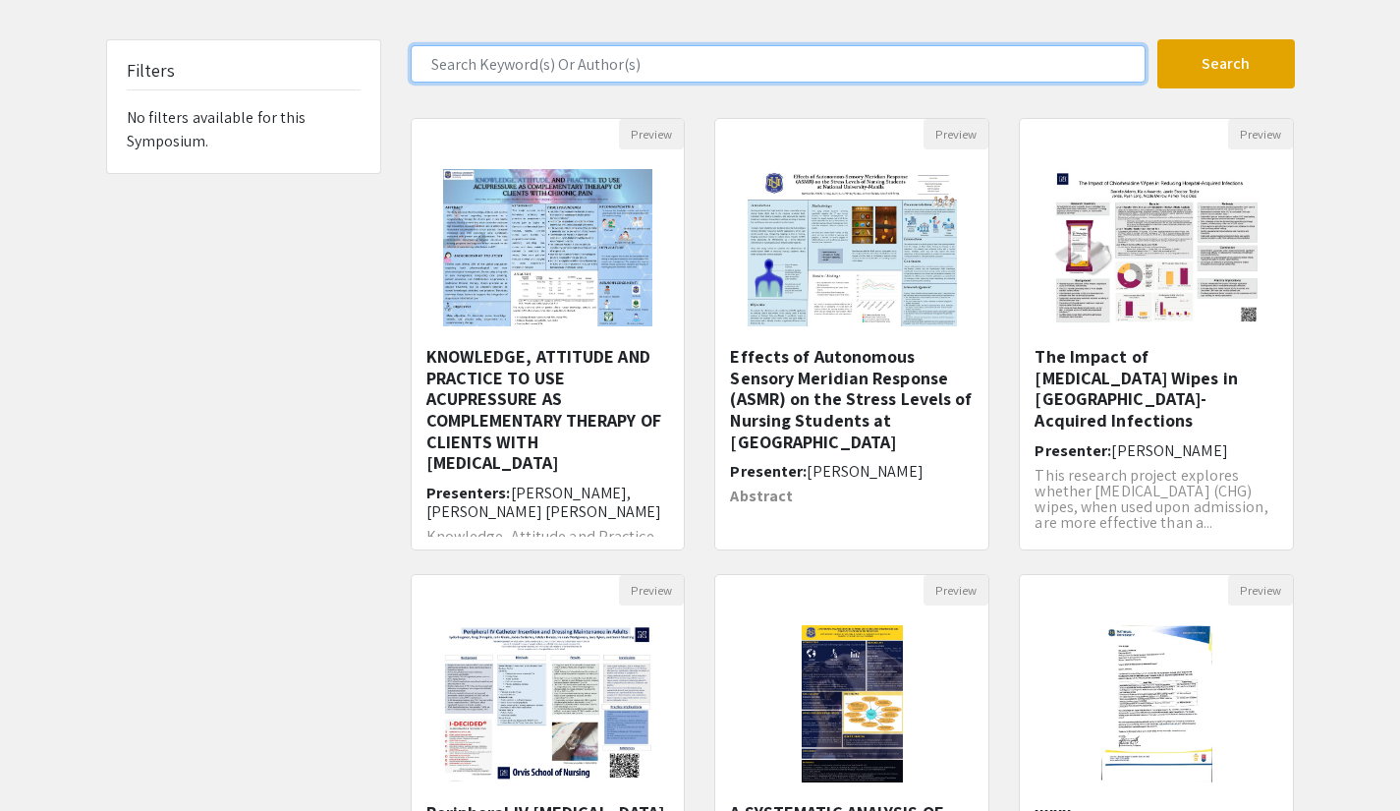
click at [619, 60] on input "Search Keyword(s) Or Author(s)" at bounding box center [778, 63] width 735 height 37
type input "[PERSON_NAME]"
click at [1158, 39] on button "Search" at bounding box center [1227, 63] width 138 height 49
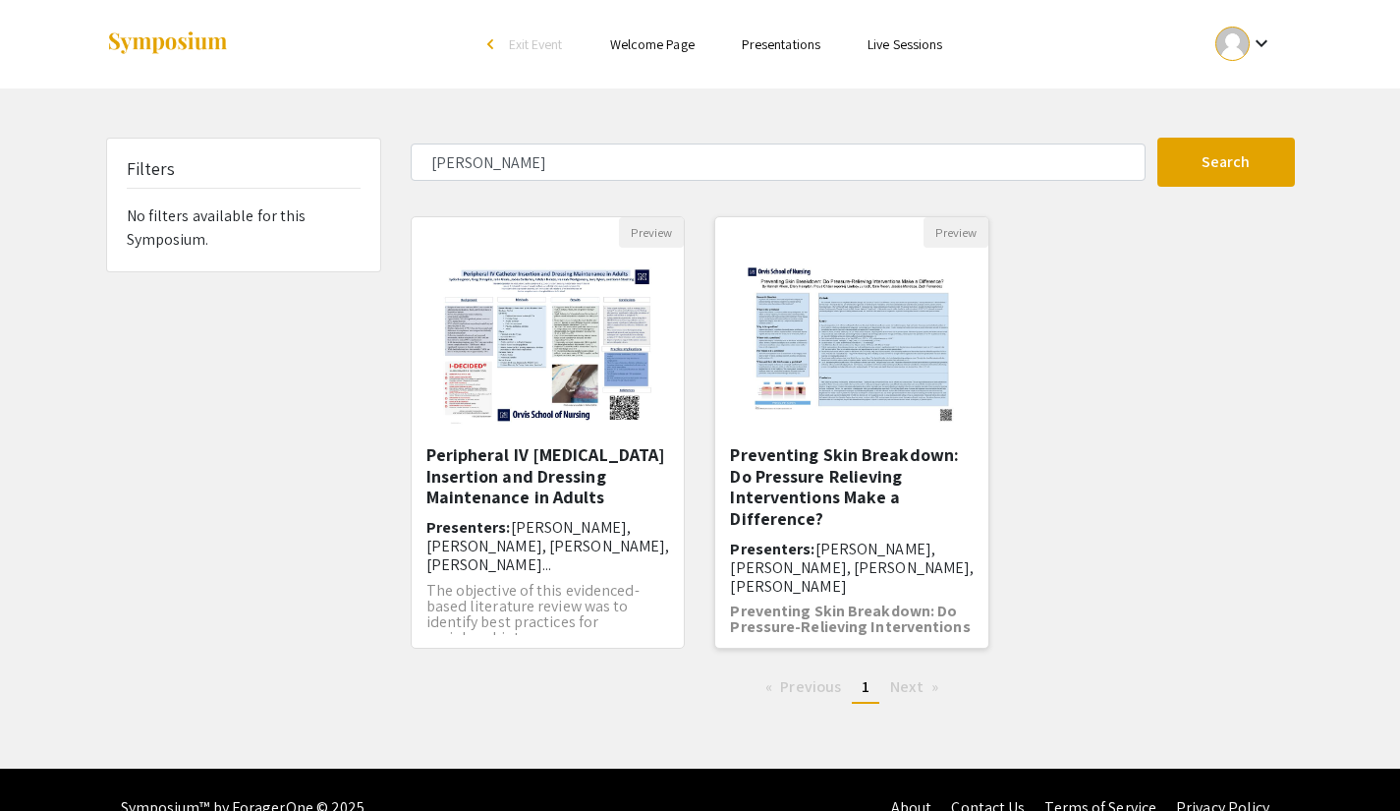
click at [894, 484] on h5 "Preventing Skin Breakdown: Do Pressure Relieving Interventions Make a Differenc…" at bounding box center [852, 486] width 244 height 85
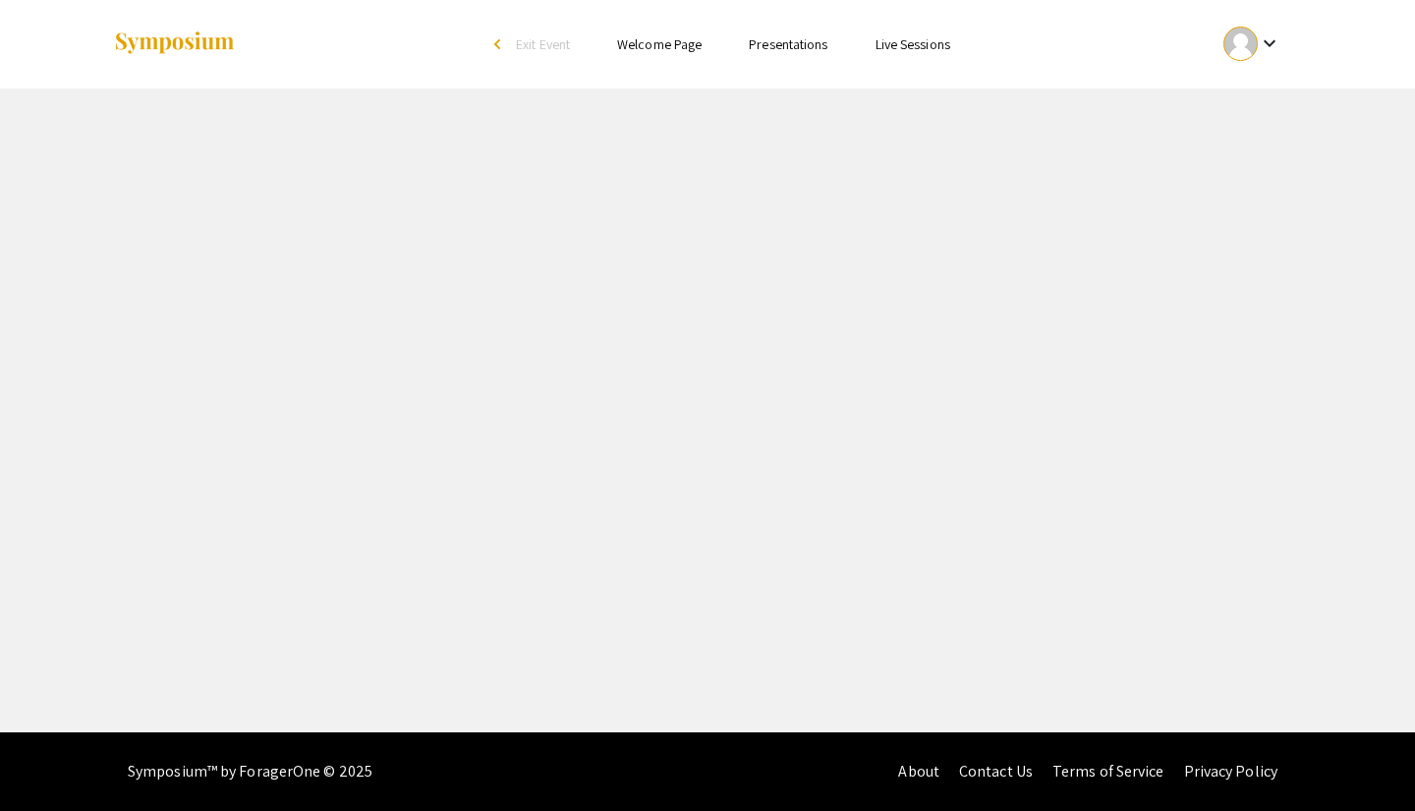
select select "custom"
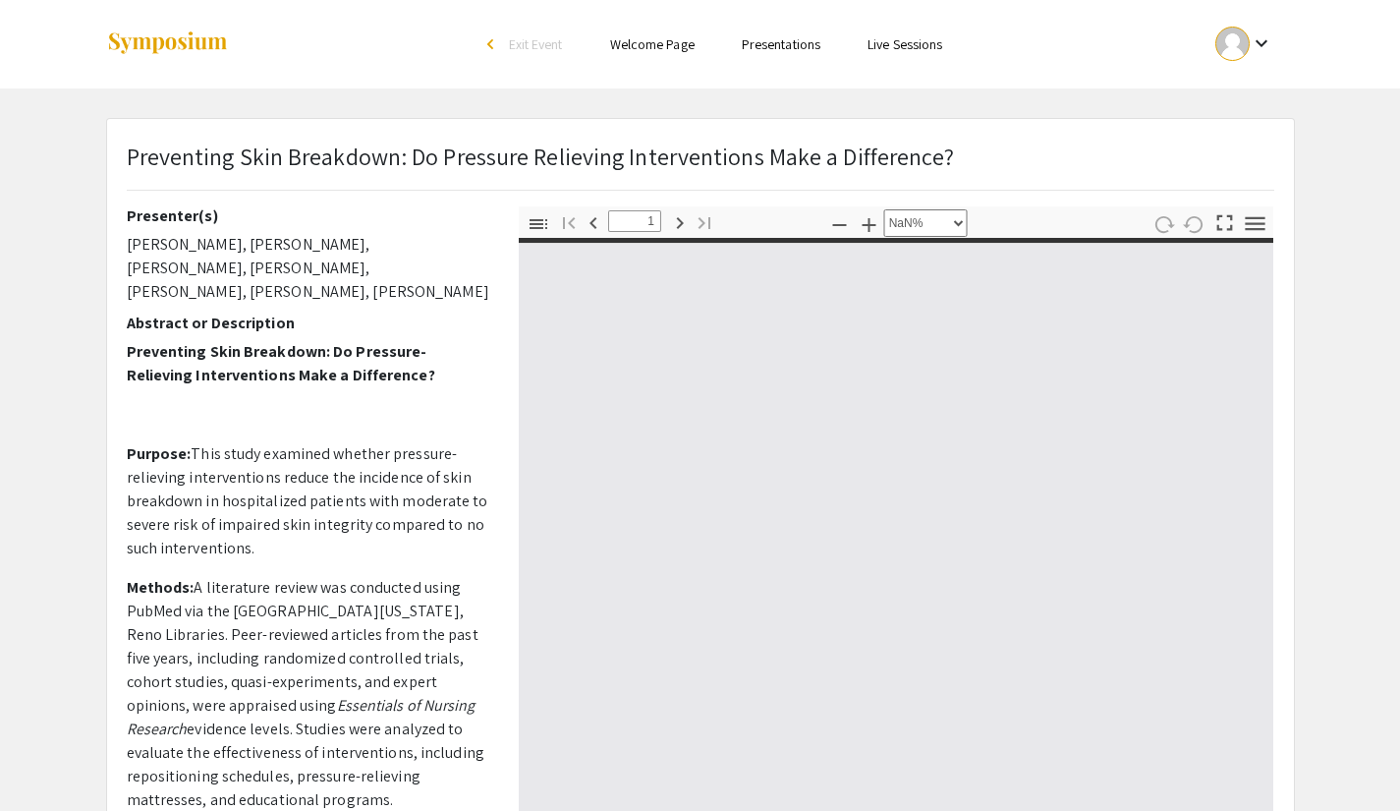
type input "0"
select select "custom"
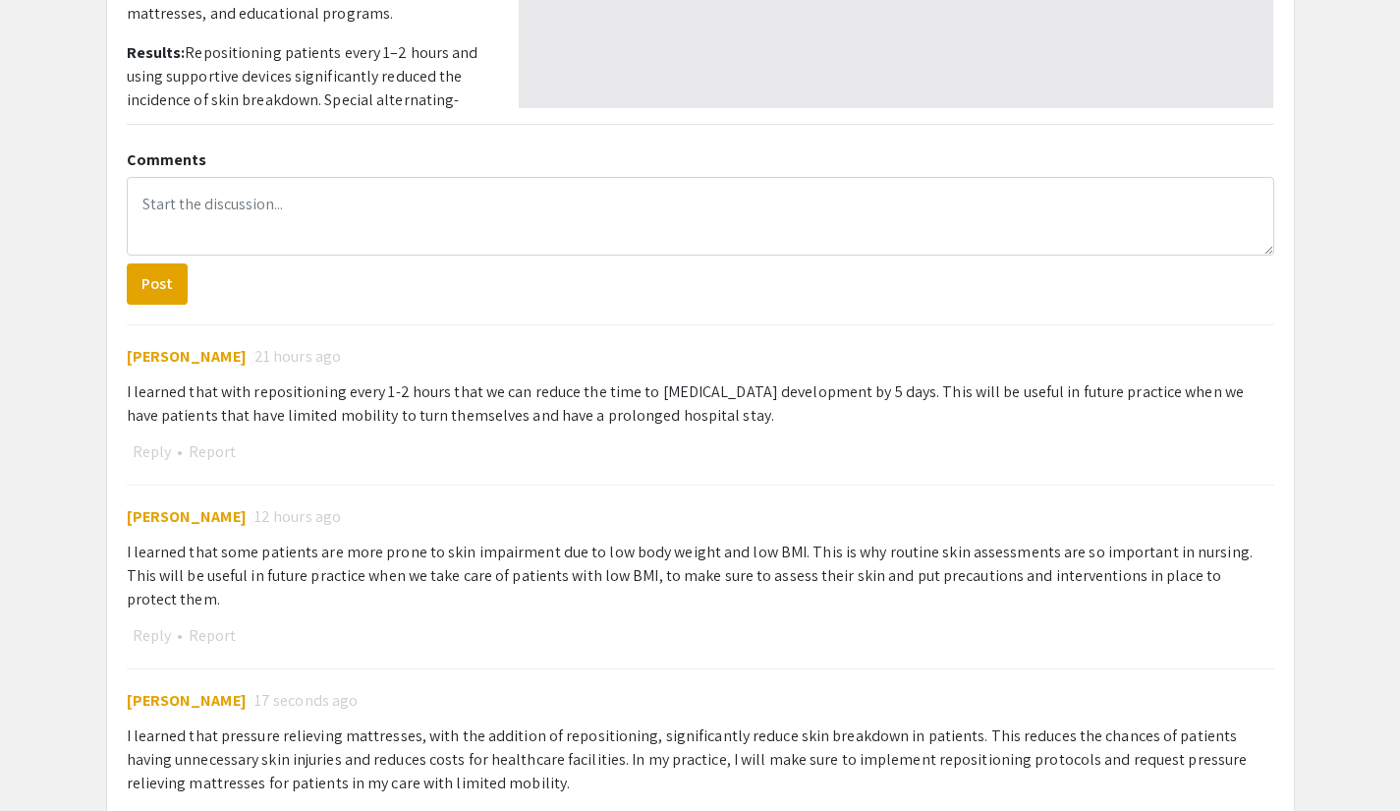
type input "1"
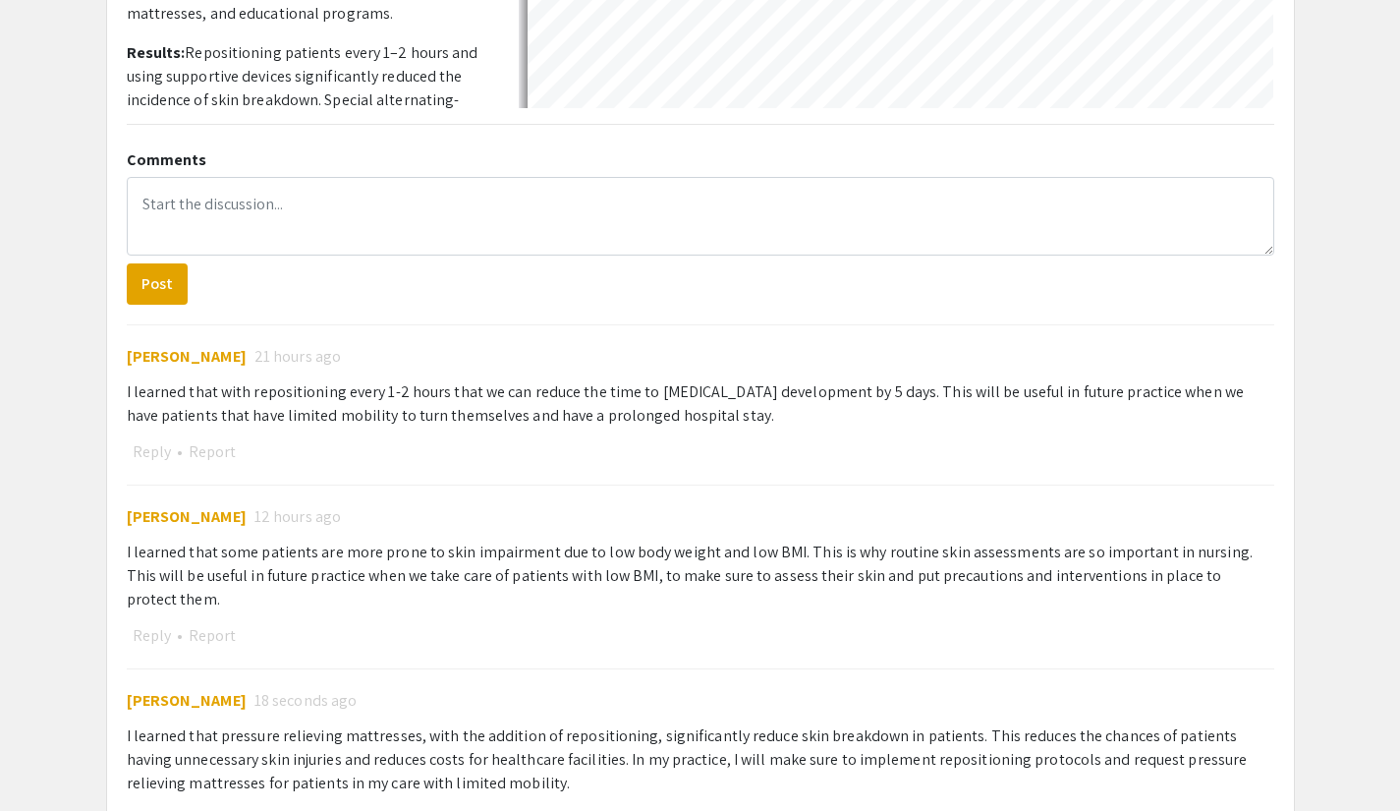
select select "auto"
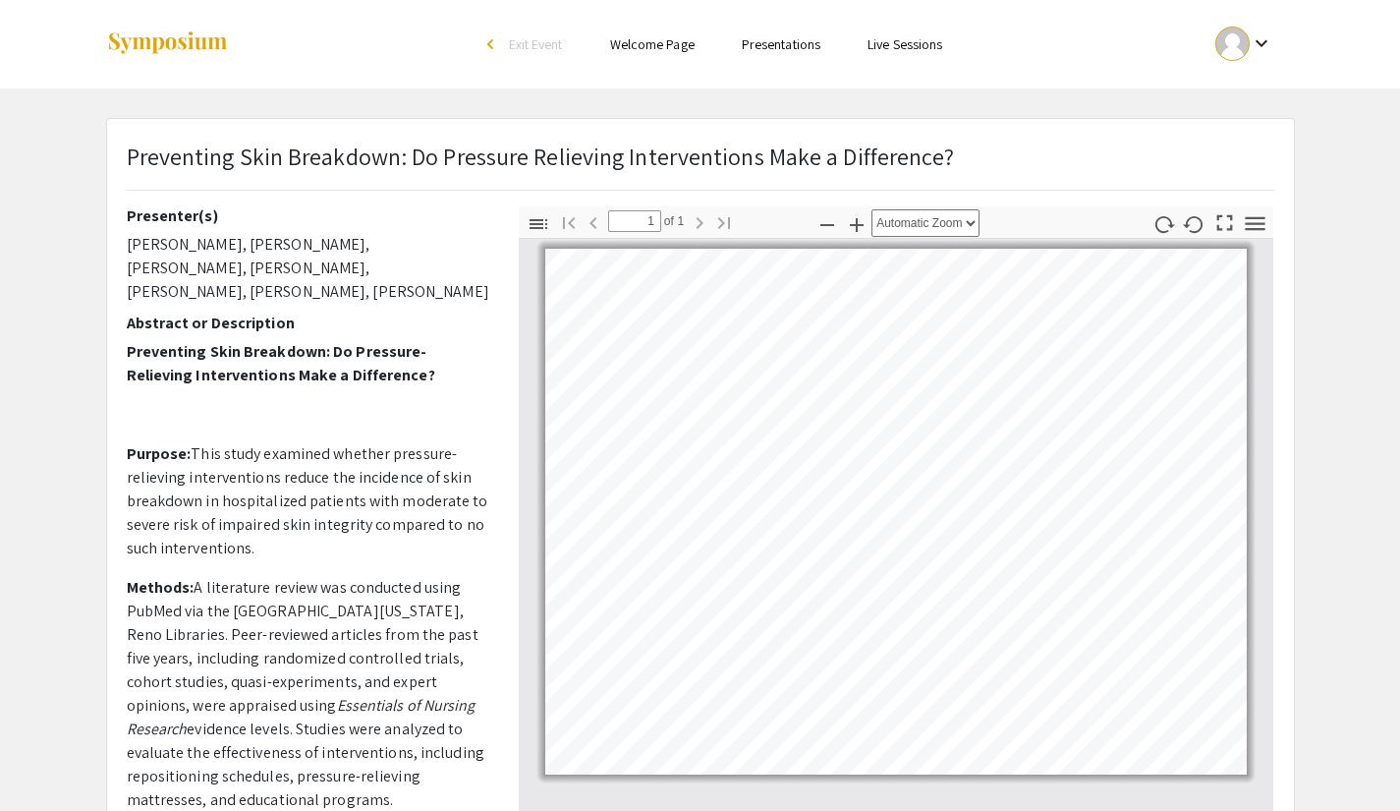
click at [785, 44] on link "Presentations" at bounding box center [781, 44] width 79 height 18
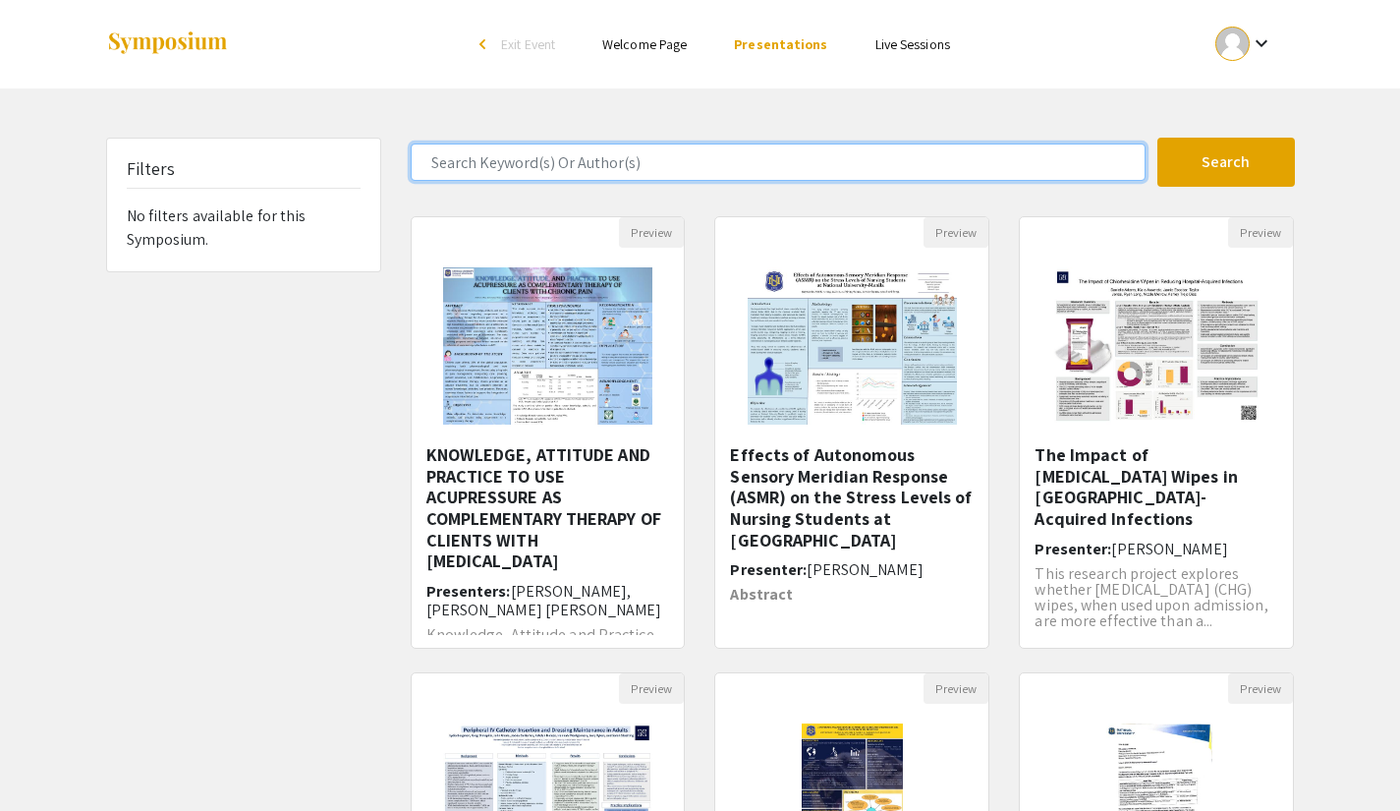
click at [700, 154] on input "Search Keyword(s) Or Author(s)" at bounding box center [778, 161] width 735 height 37
click at [1158, 138] on button "Search" at bounding box center [1227, 162] width 138 height 49
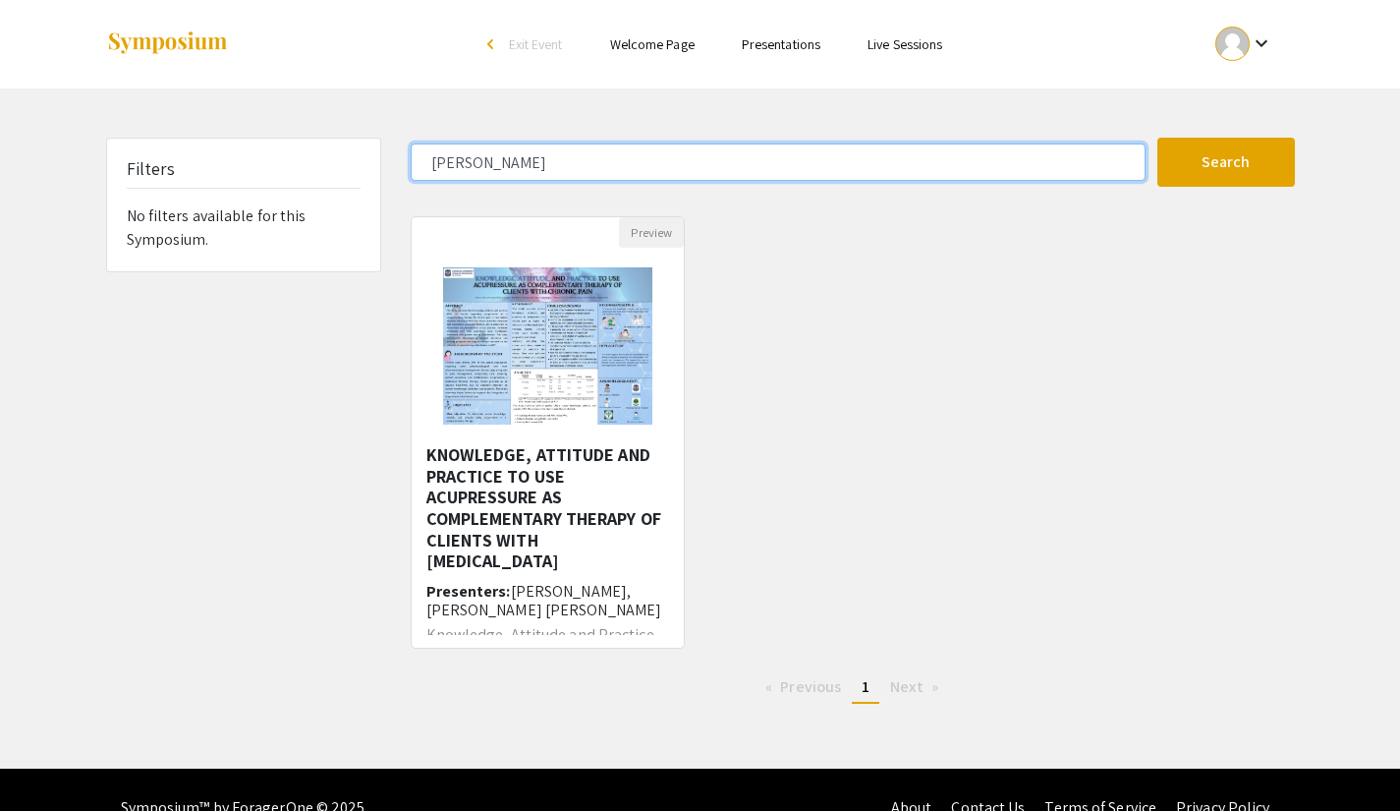
click at [521, 161] on input "[PERSON_NAME]" at bounding box center [778, 161] width 735 height 37
type input "[PERSON_NAME]"
click at [1158, 138] on button "Search" at bounding box center [1227, 162] width 138 height 49
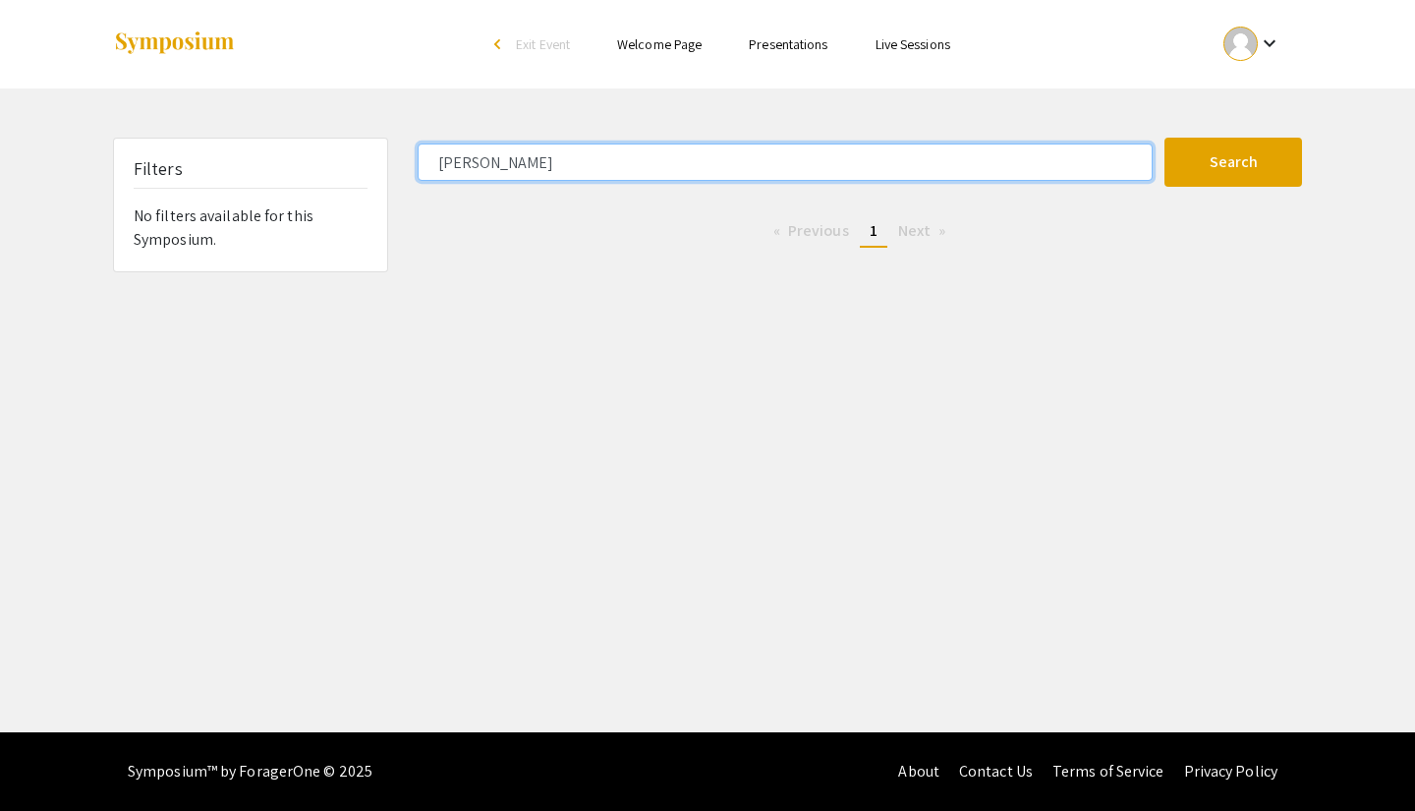
click at [569, 158] on input "[PERSON_NAME]" at bounding box center [785, 161] width 735 height 37
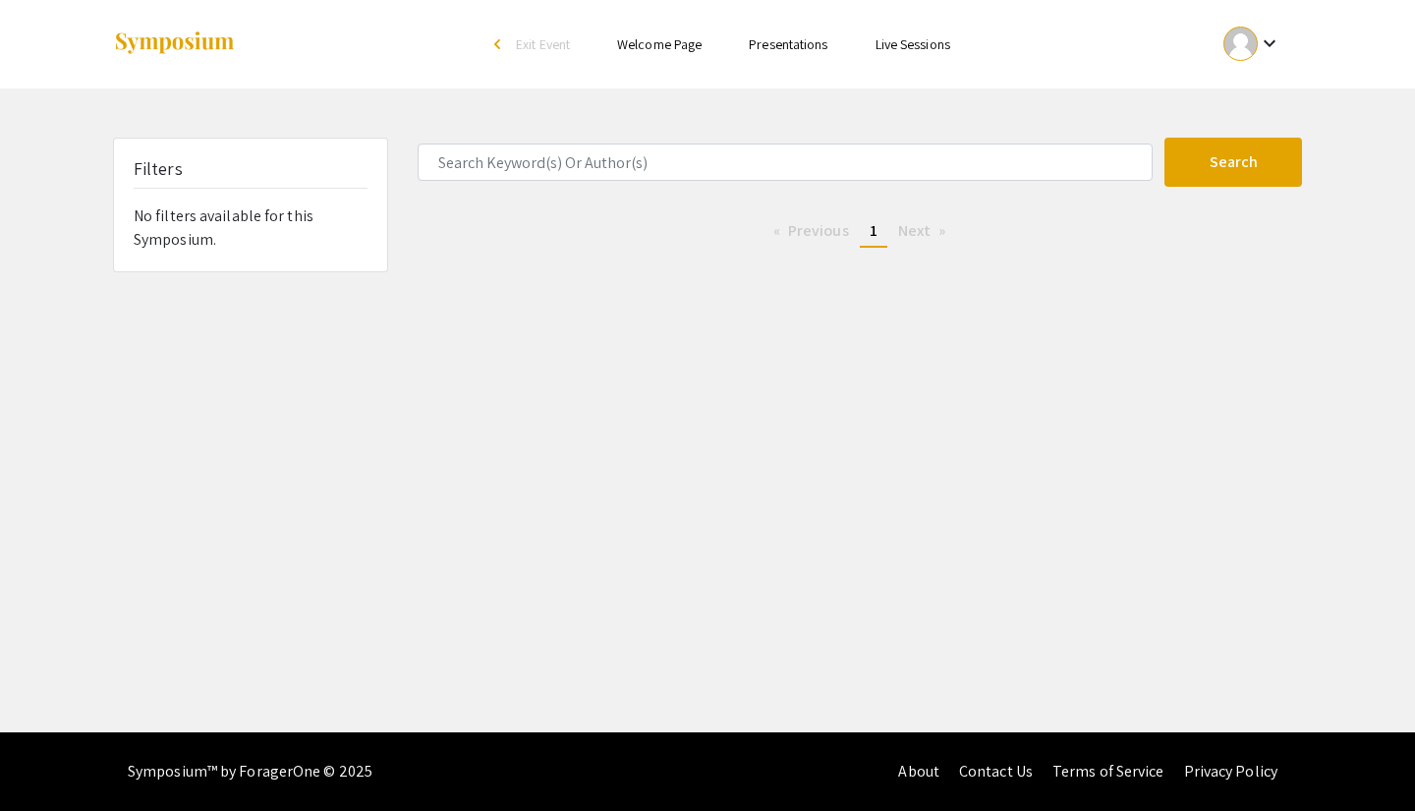
click at [783, 66] on ul "Skip navigation arrow_back_ios Exit Event Welcome Page Presentations Live Sessi…" at bounding box center [707, 44] width 392 height 88
click at [780, 45] on link "Presentations" at bounding box center [788, 44] width 79 height 18
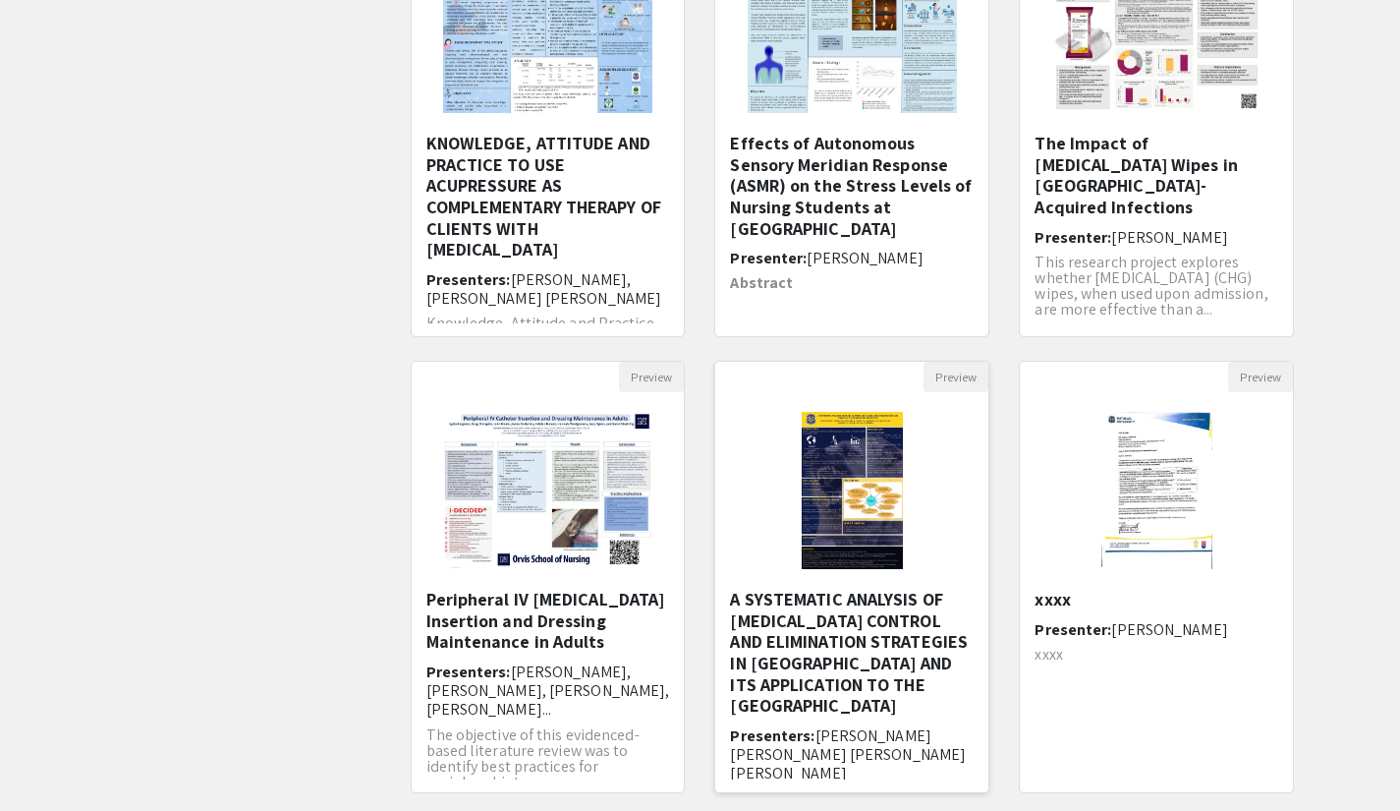
scroll to position [492, 0]
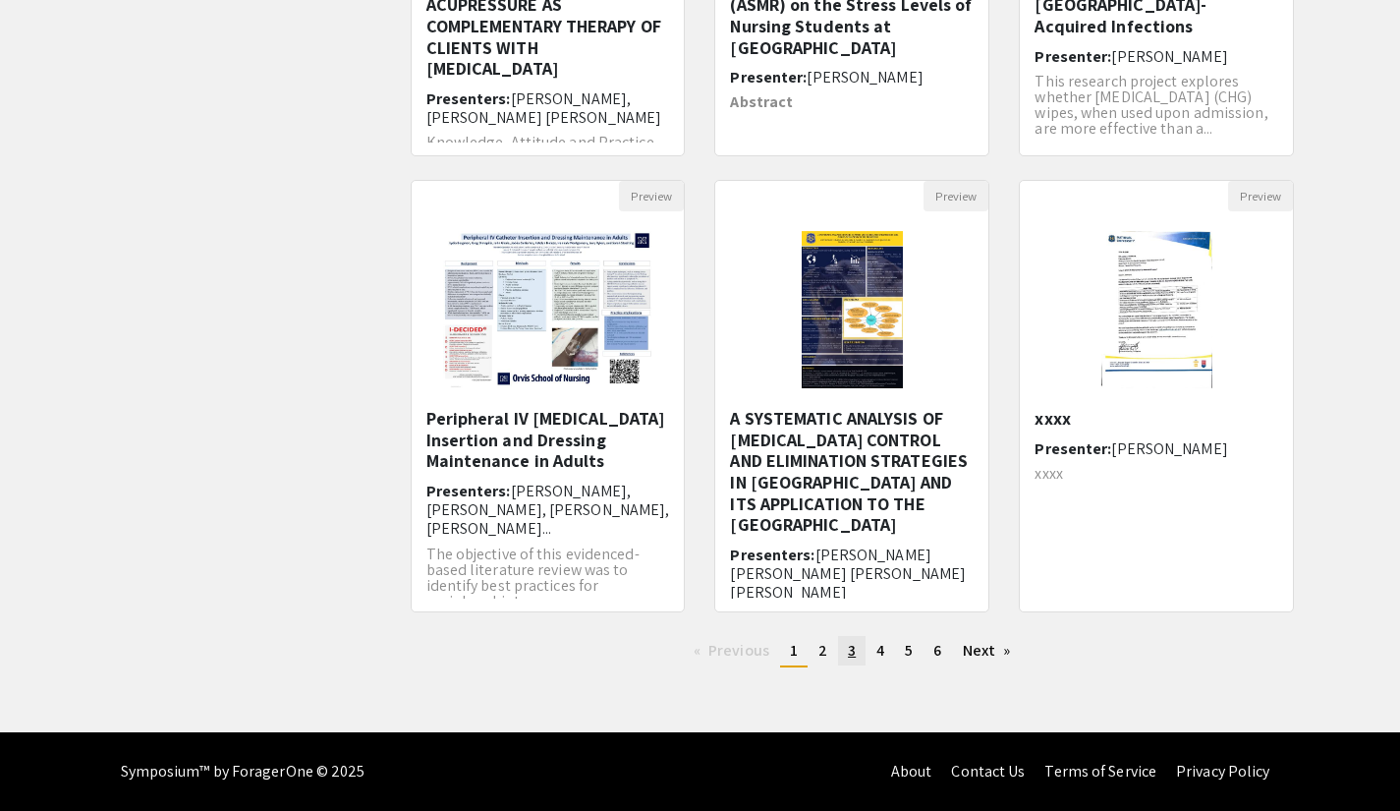
click at [849, 648] on span "3" at bounding box center [852, 650] width 8 height 21
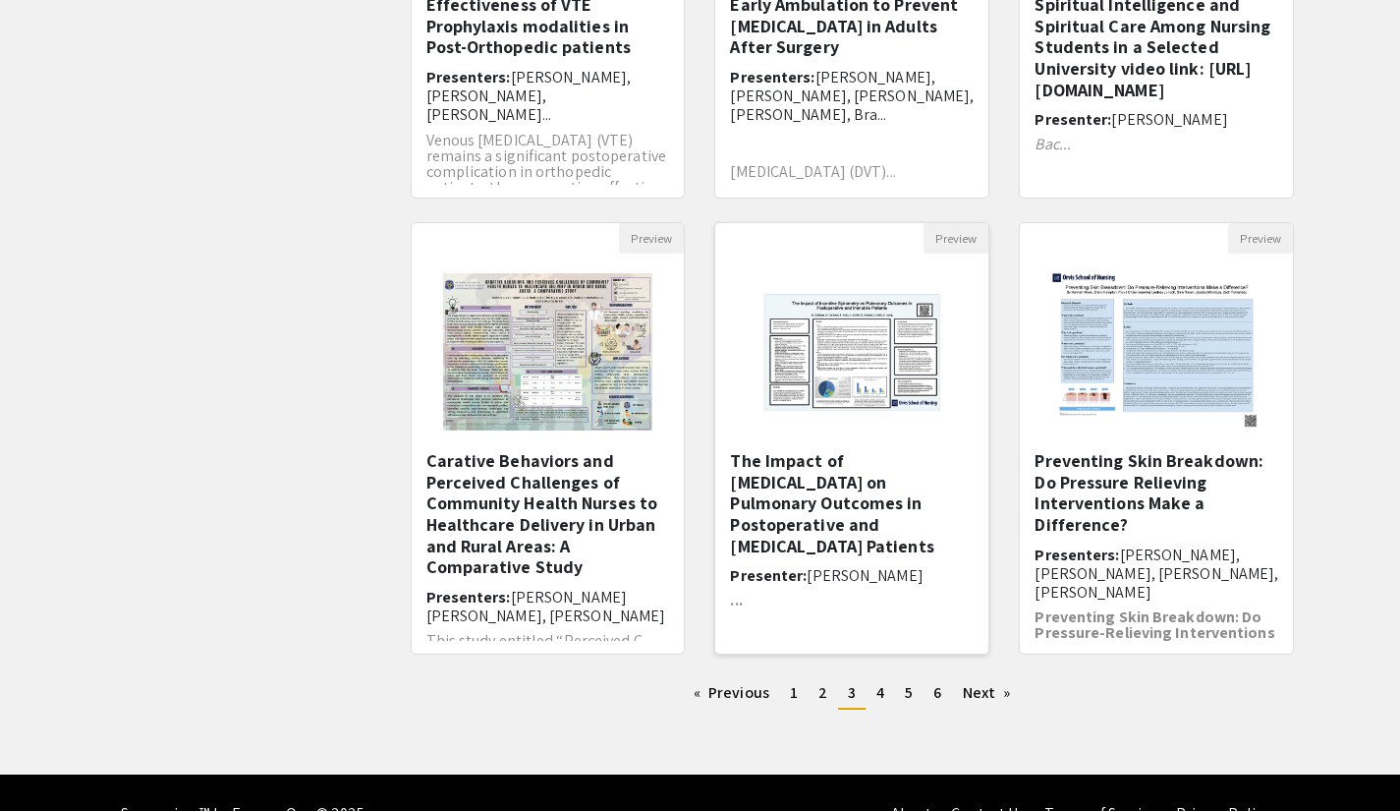
scroll to position [492, 0]
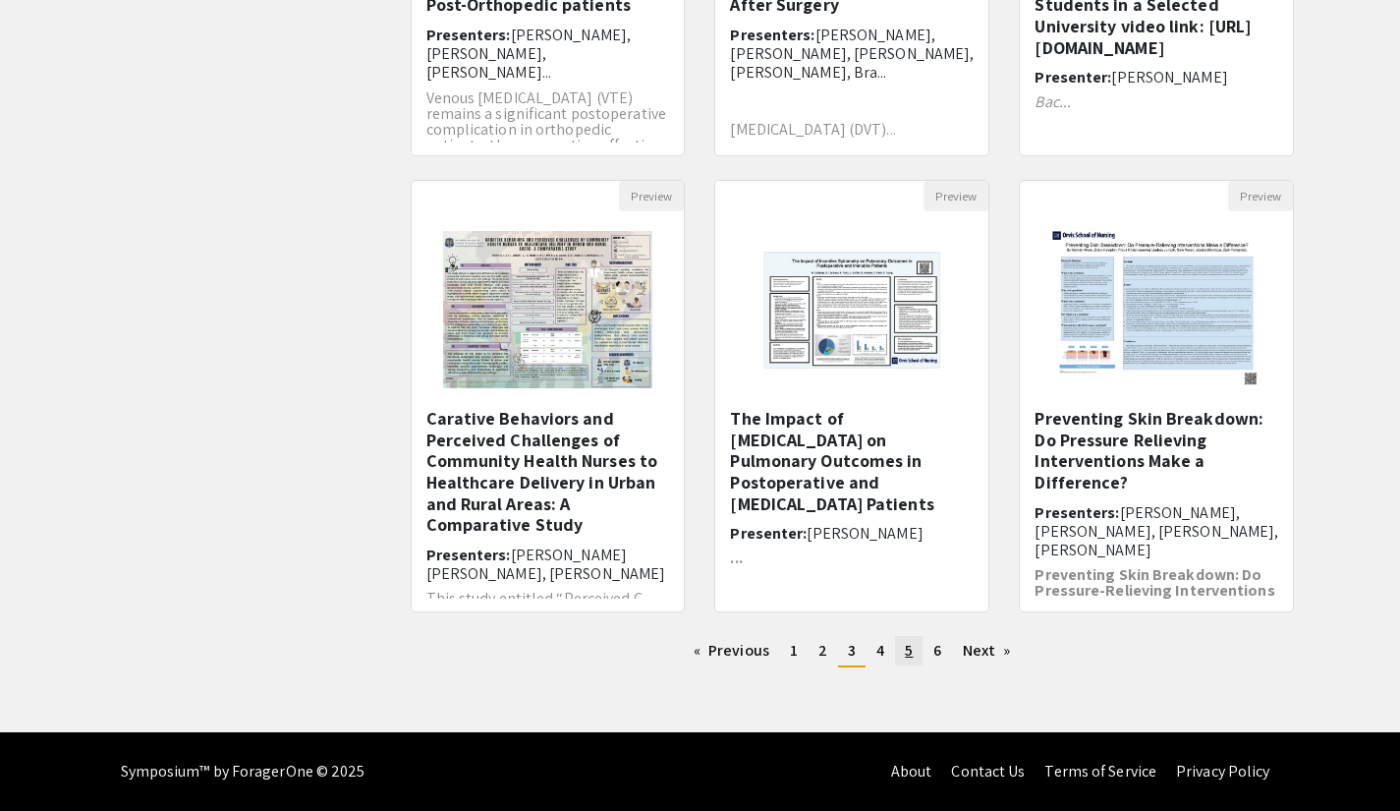
click at [897, 654] on link "page 5" at bounding box center [909, 650] width 28 height 29
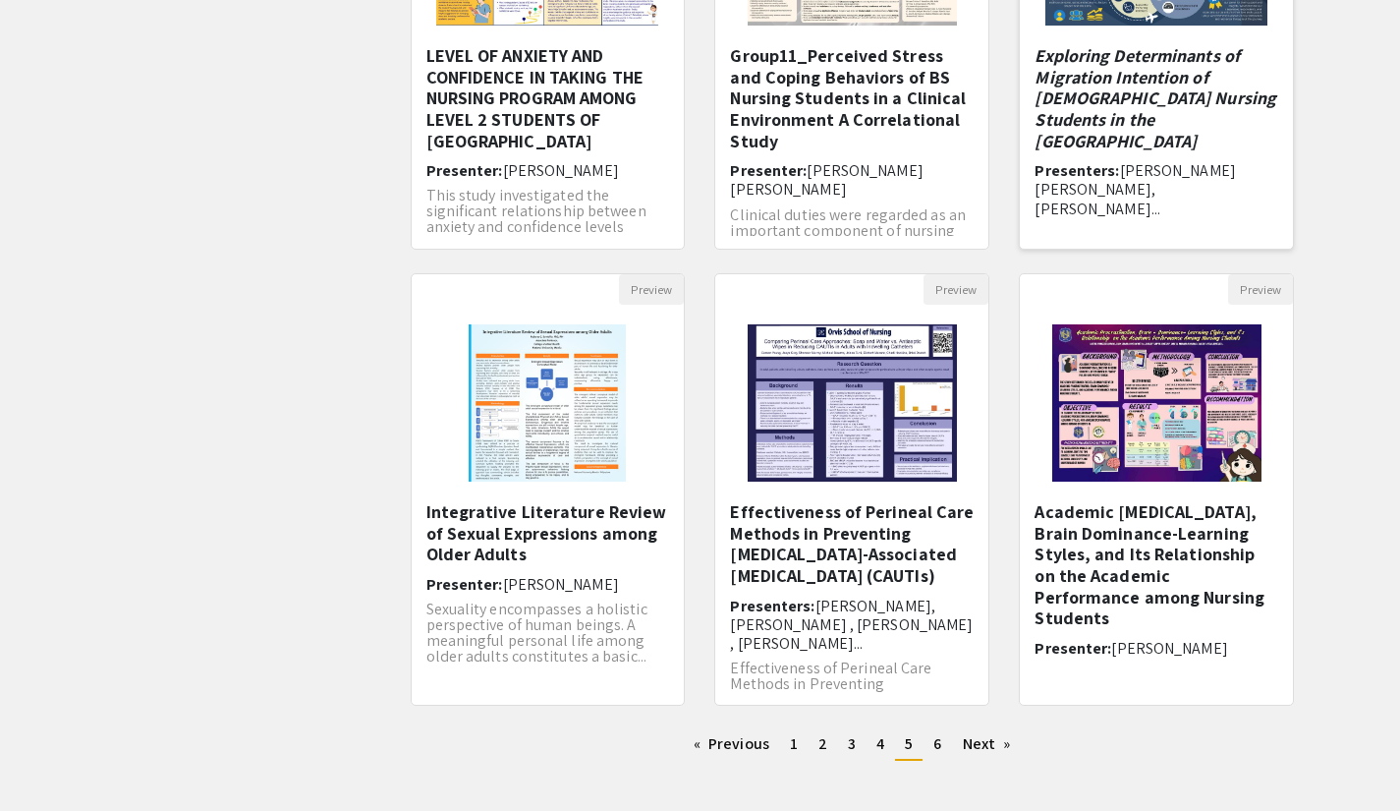
scroll to position [491, 0]
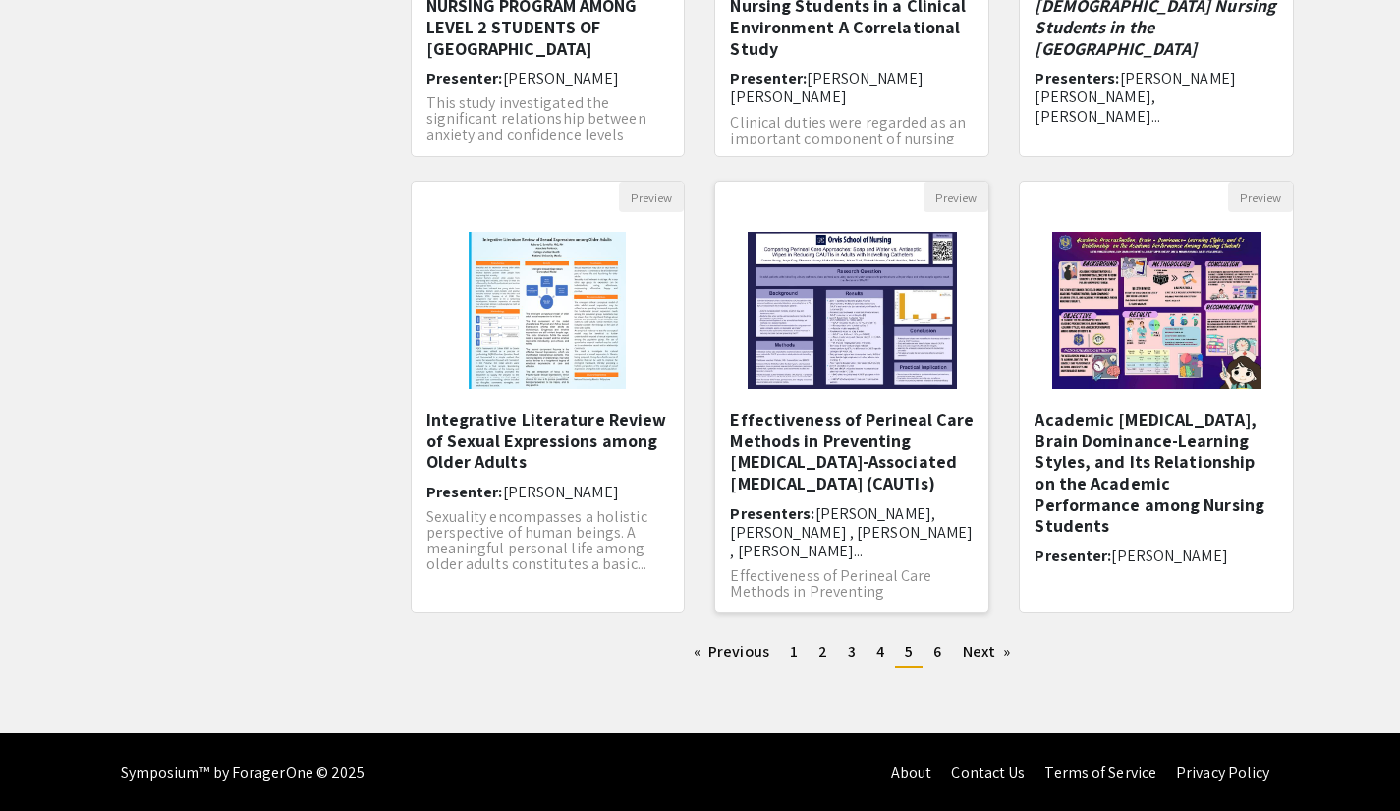
click at [870, 456] on h5 "Effectiveness of Perineal Care Methods in Preventing [MEDICAL_DATA]-Associated …" at bounding box center [852, 451] width 244 height 85
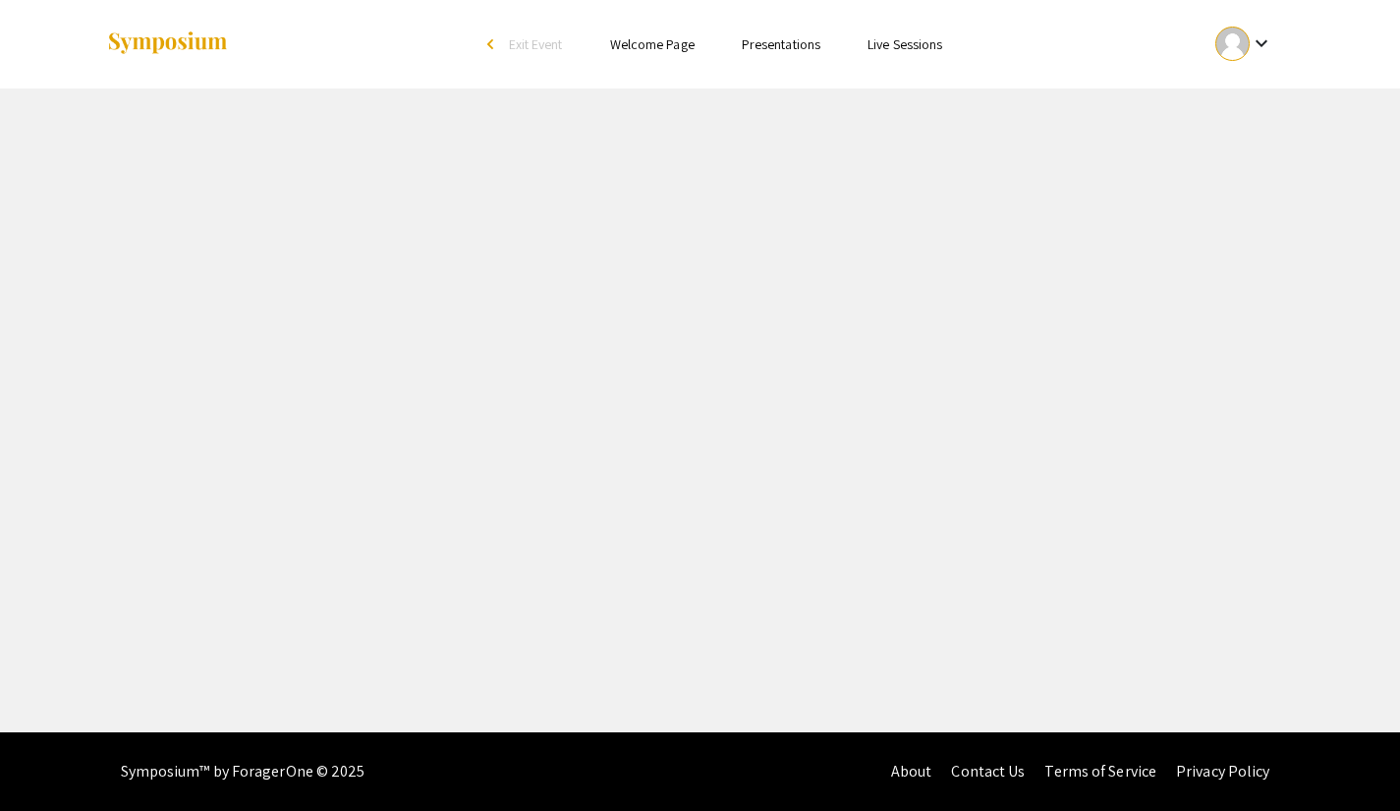
select select "custom"
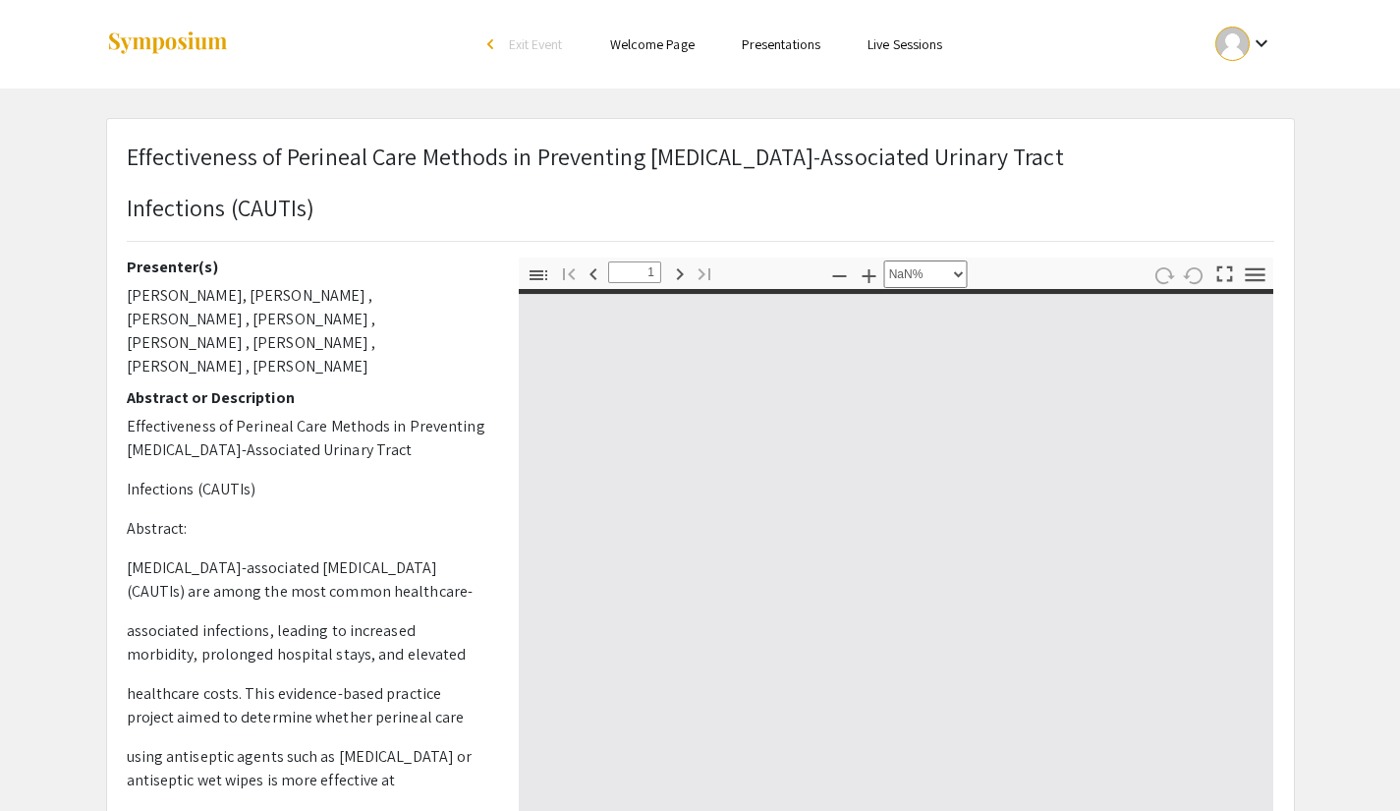
type input "0"
select select "custom"
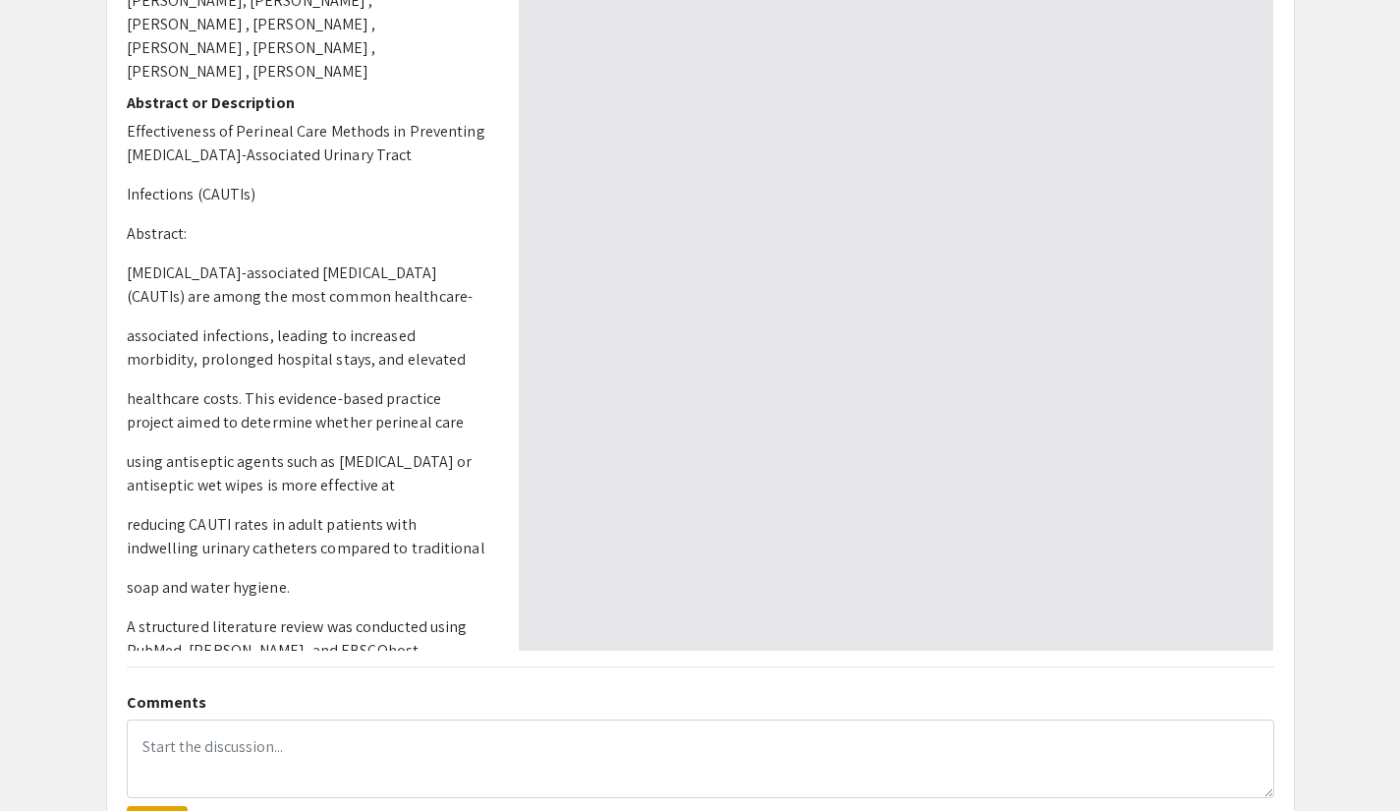
scroll to position [197, 0]
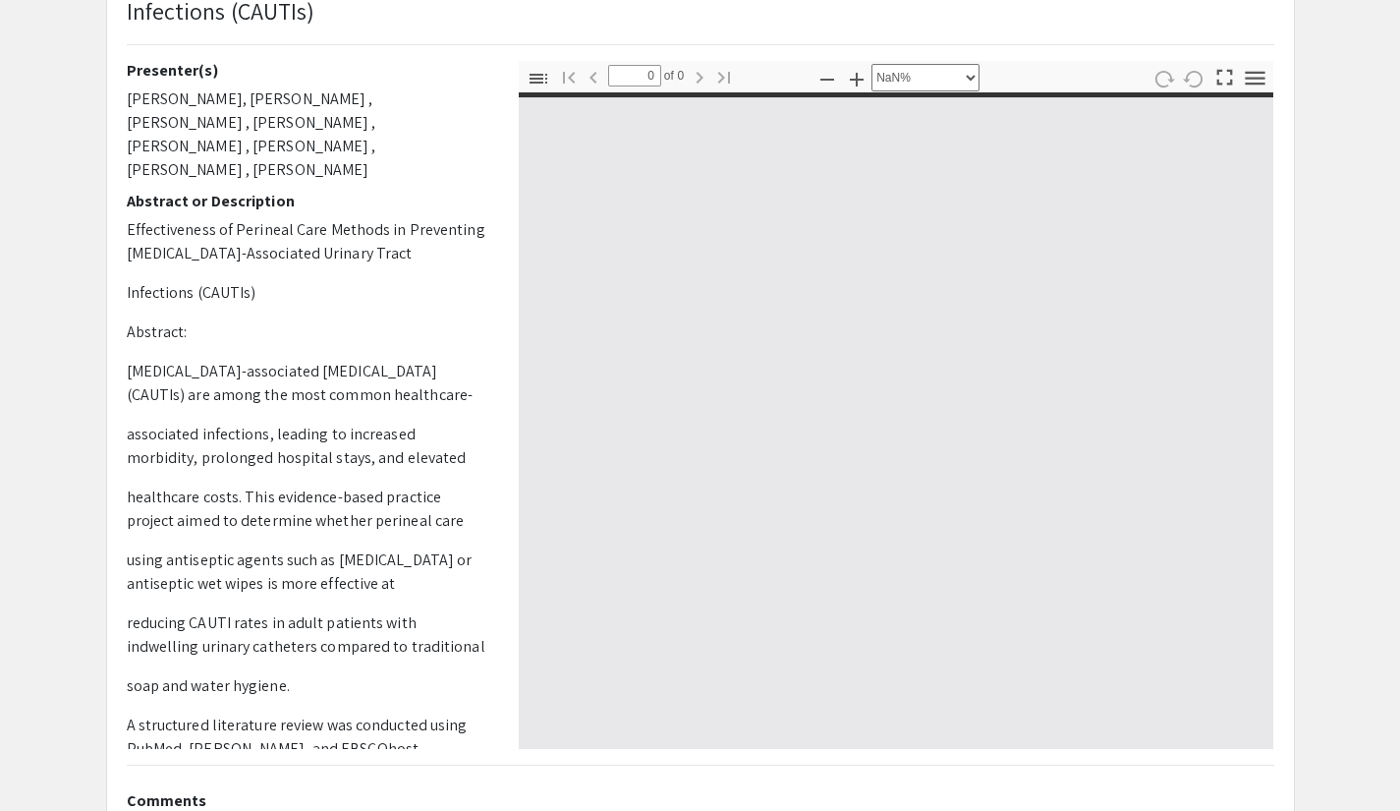
type input "1"
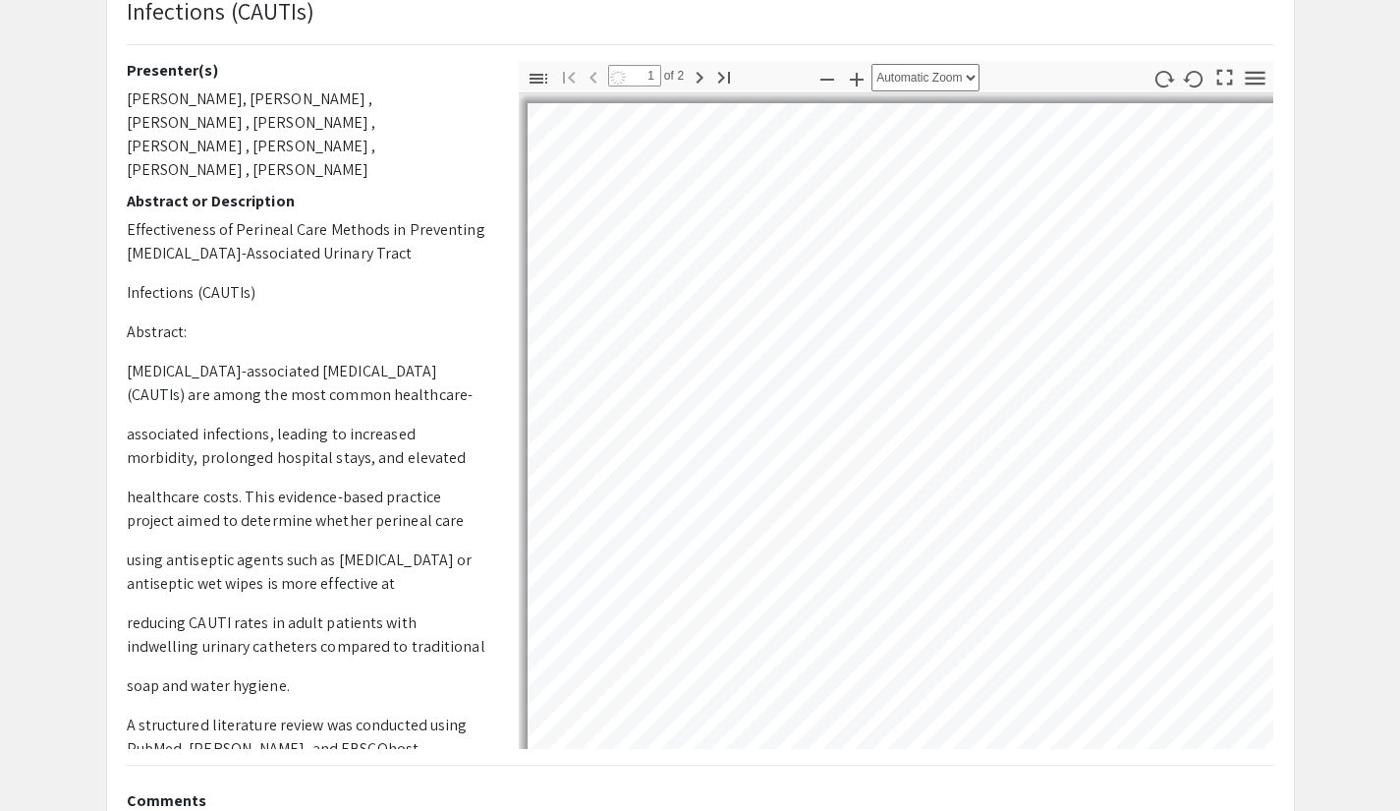
select select "auto"
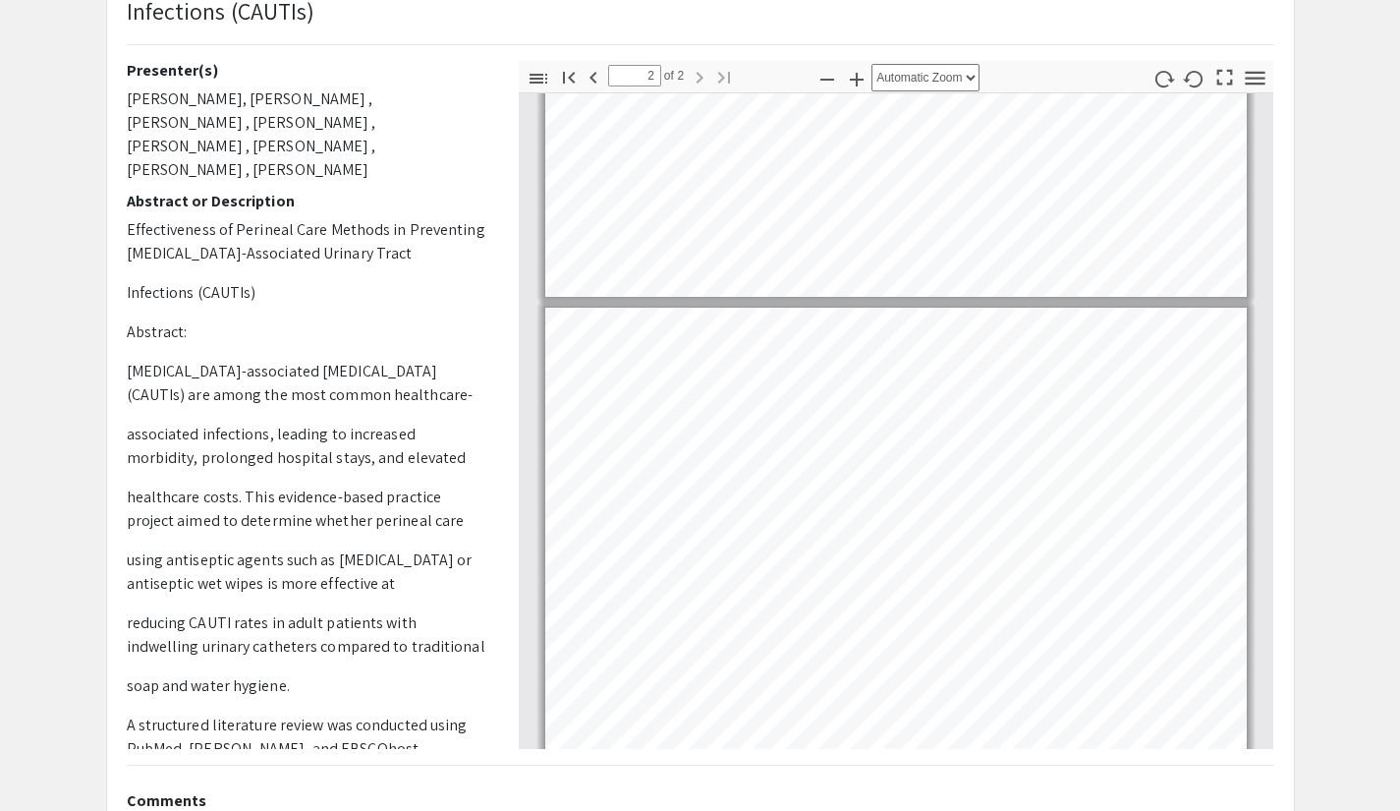
scroll to position [426, 0]
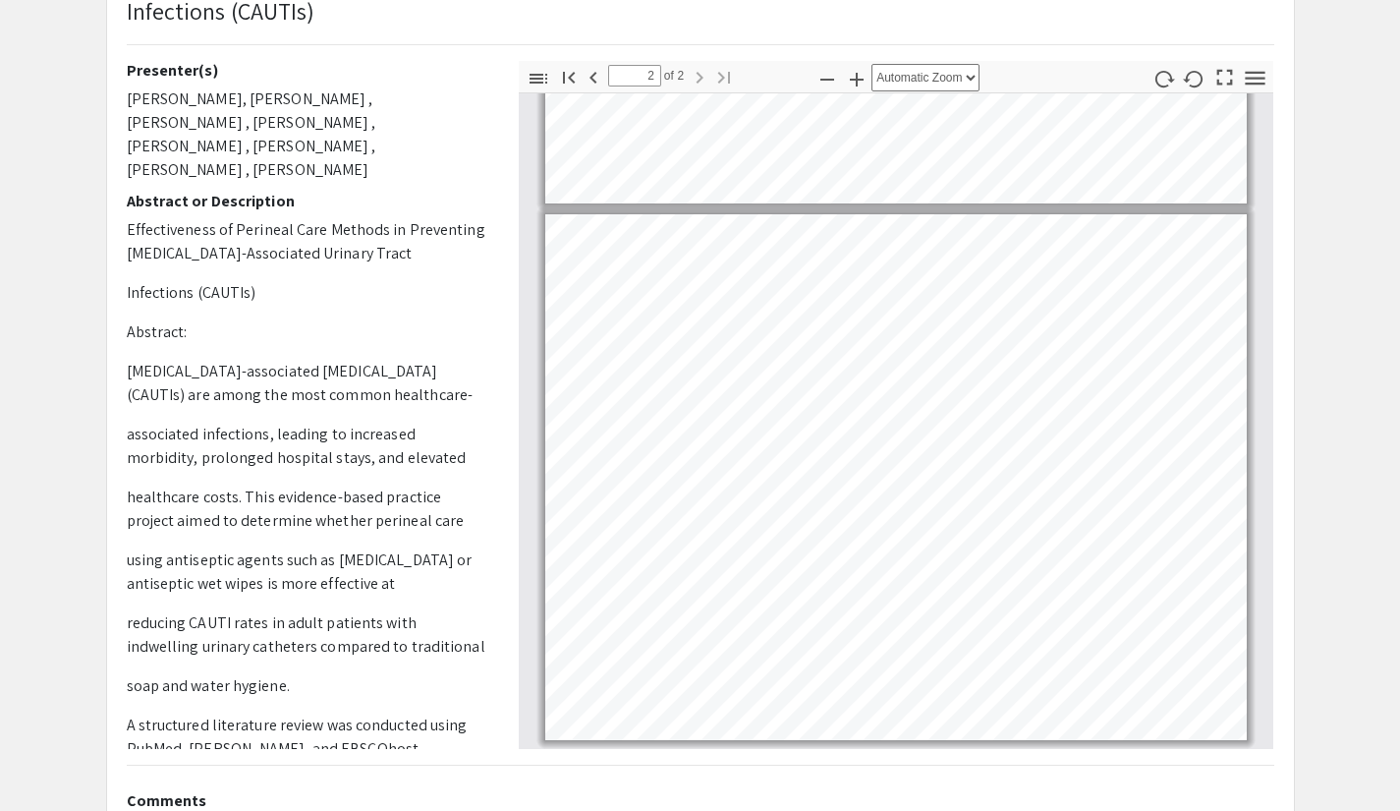
type input "1"
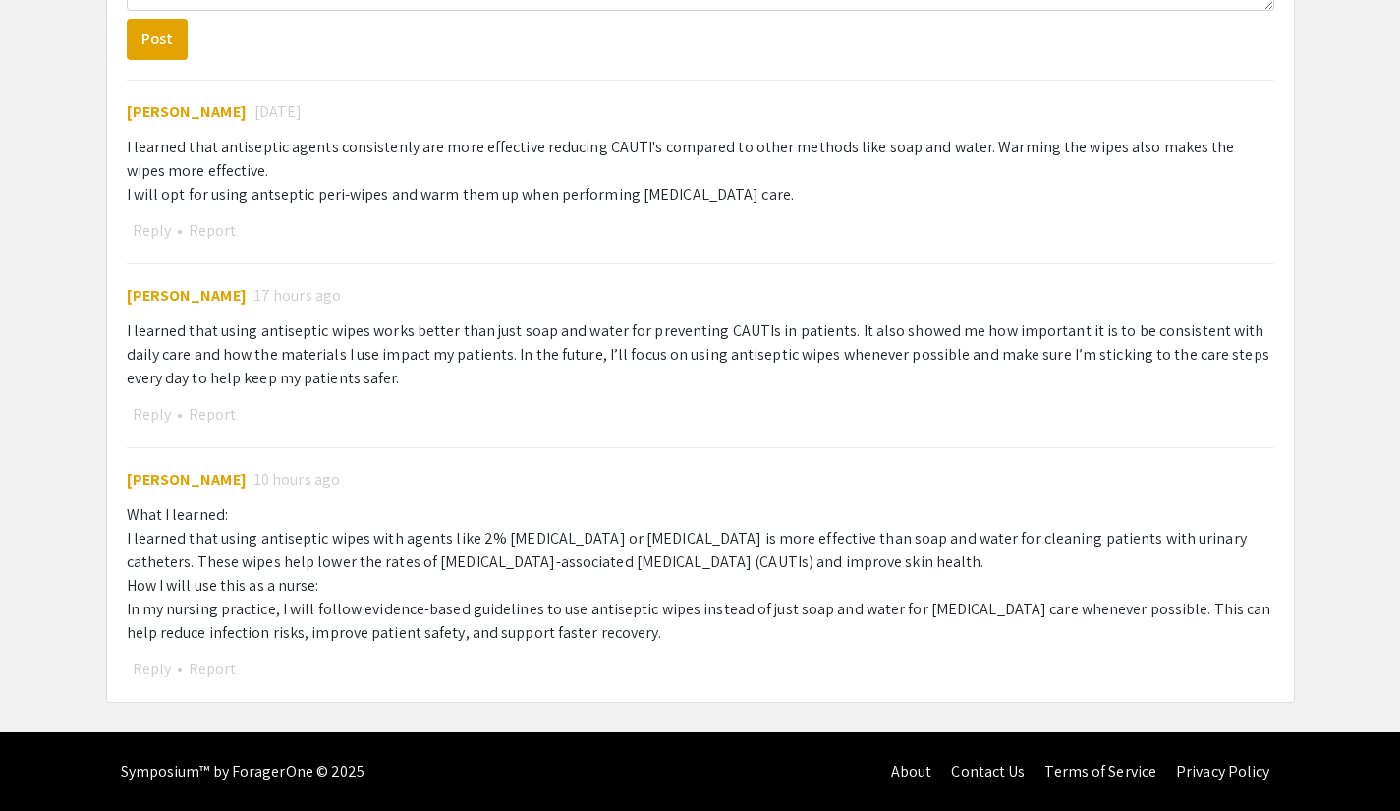
scroll to position [689, 0]
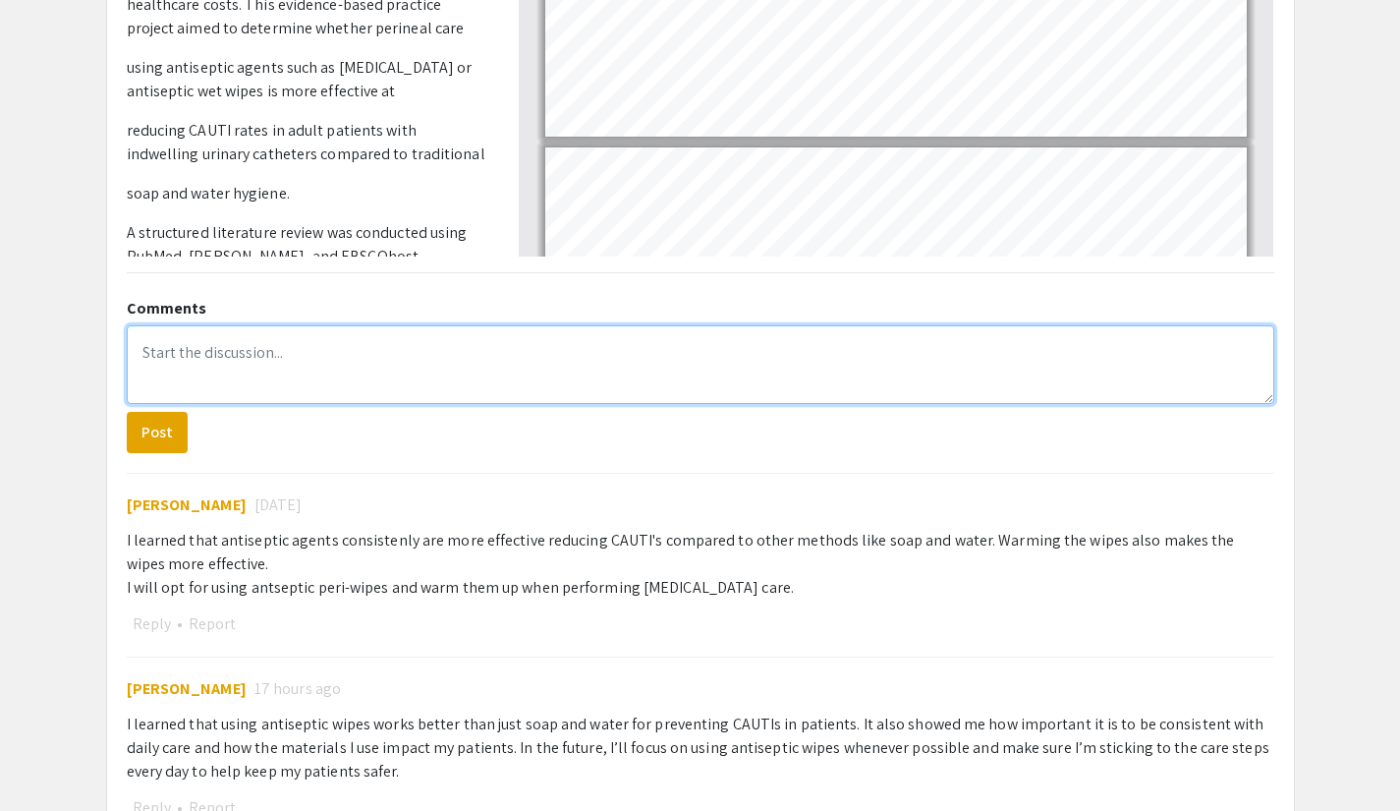
click at [424, 342] on textarea at bounding box center [701, 364] width 1148 height 79
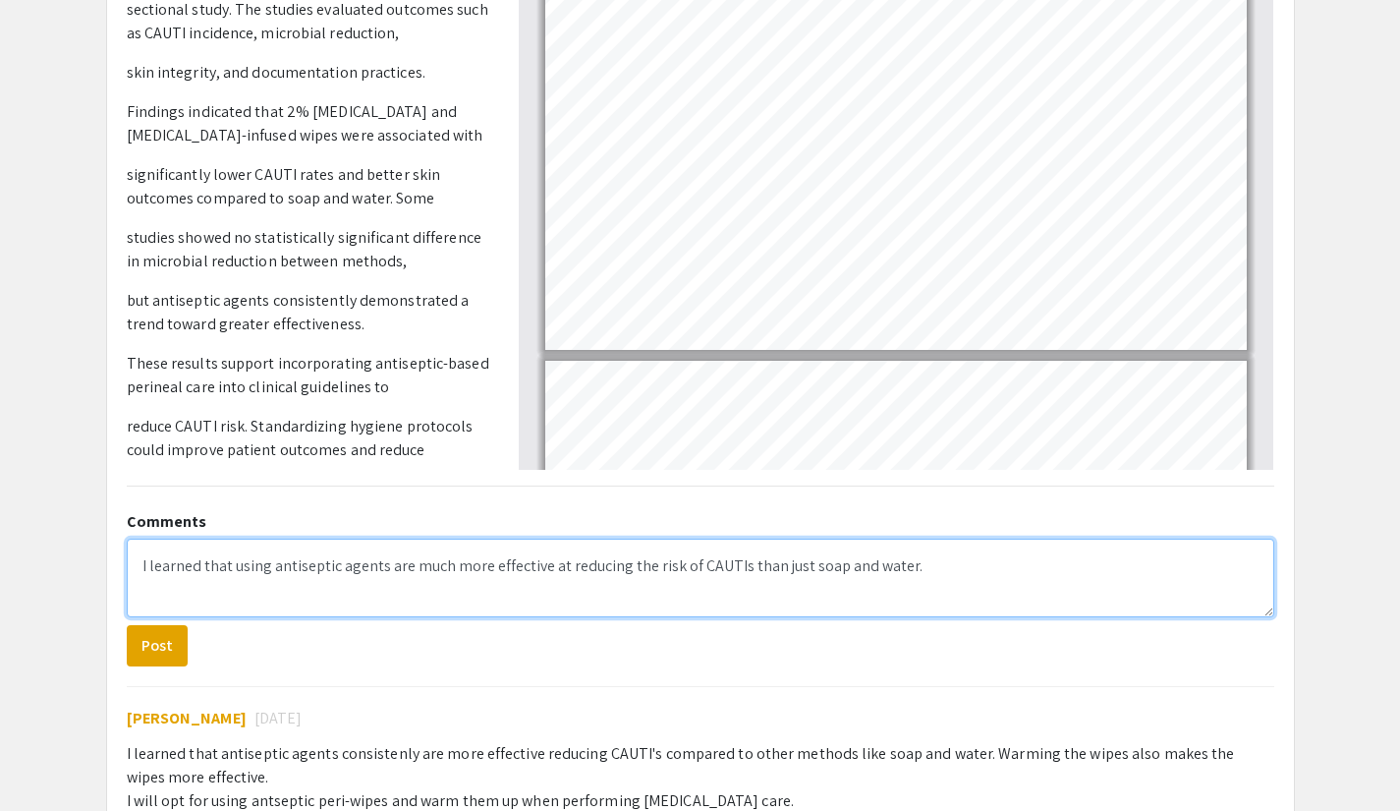
scroll to position [492, 0]
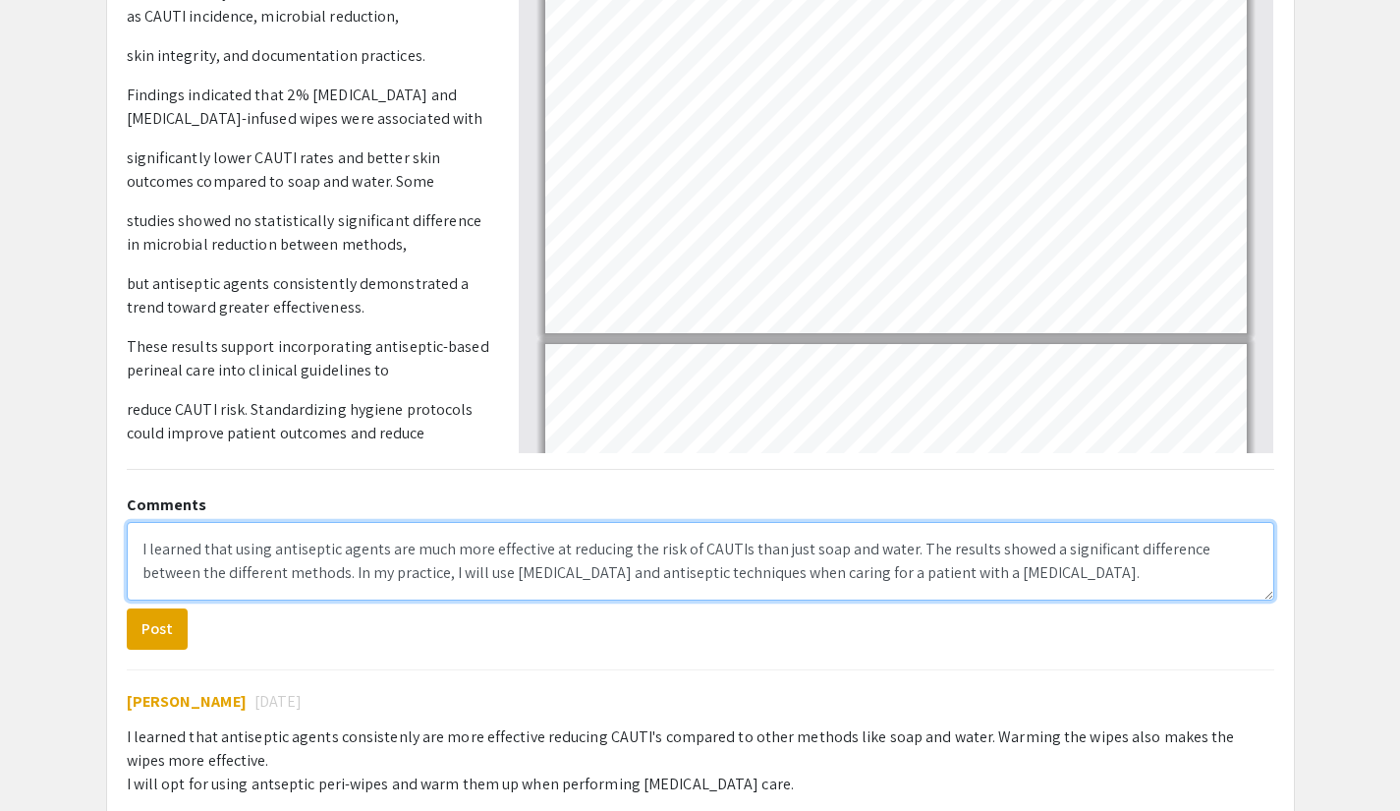
click at [1132, 567] on textarea "I learned that using antiseptic agents are much more effective at reducing the …" at bounding box center [701, 561] width 1148 height 79
click at [982, 571] on textarea "I learned that using antiseptic agents is much more effective at reducing the r…" at bounding box center [701, 561] width 1148 height 79
type textarea "I learned that using antiseptic agents is much more effective at reducing the r…"
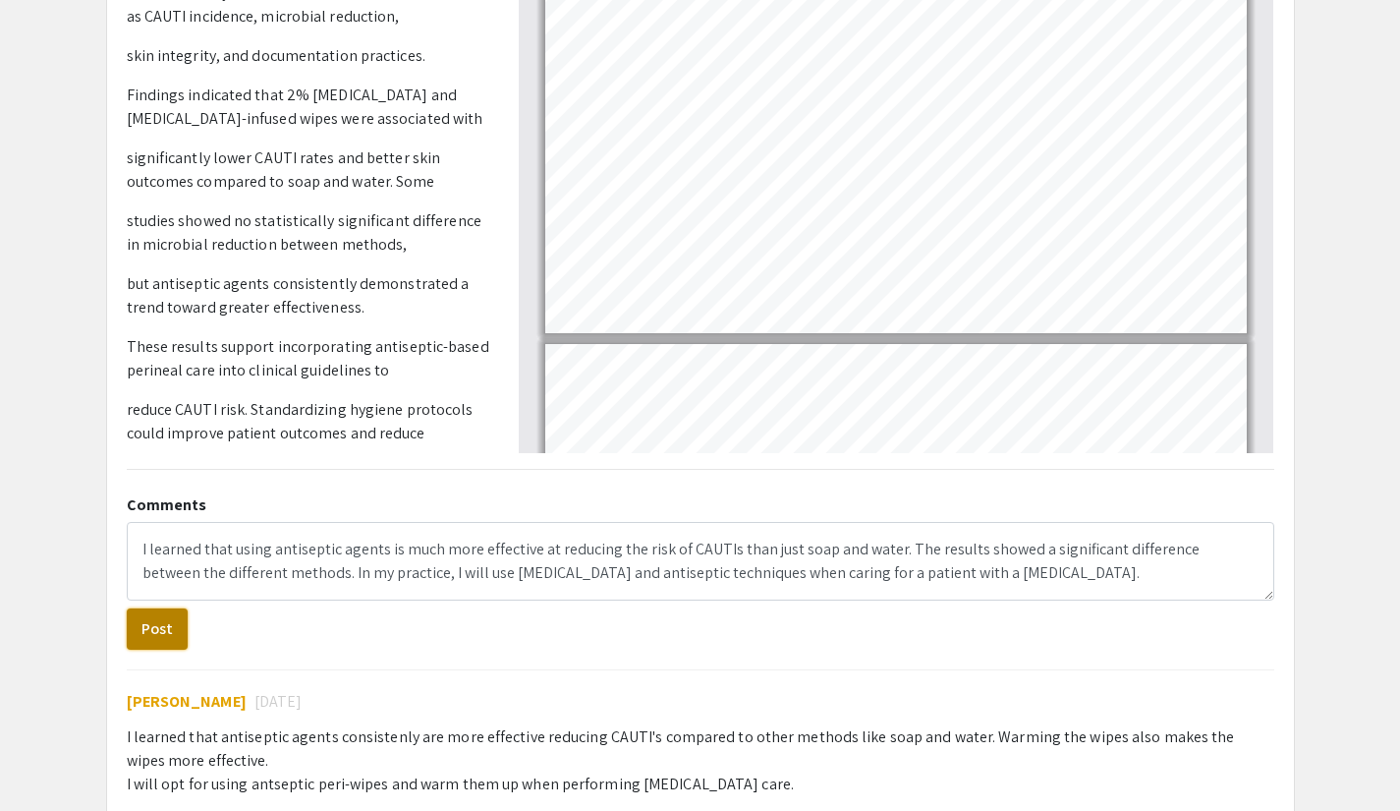
click at [143, 621] on button "Post" at bounding box center [157, 628] width 61 height 41
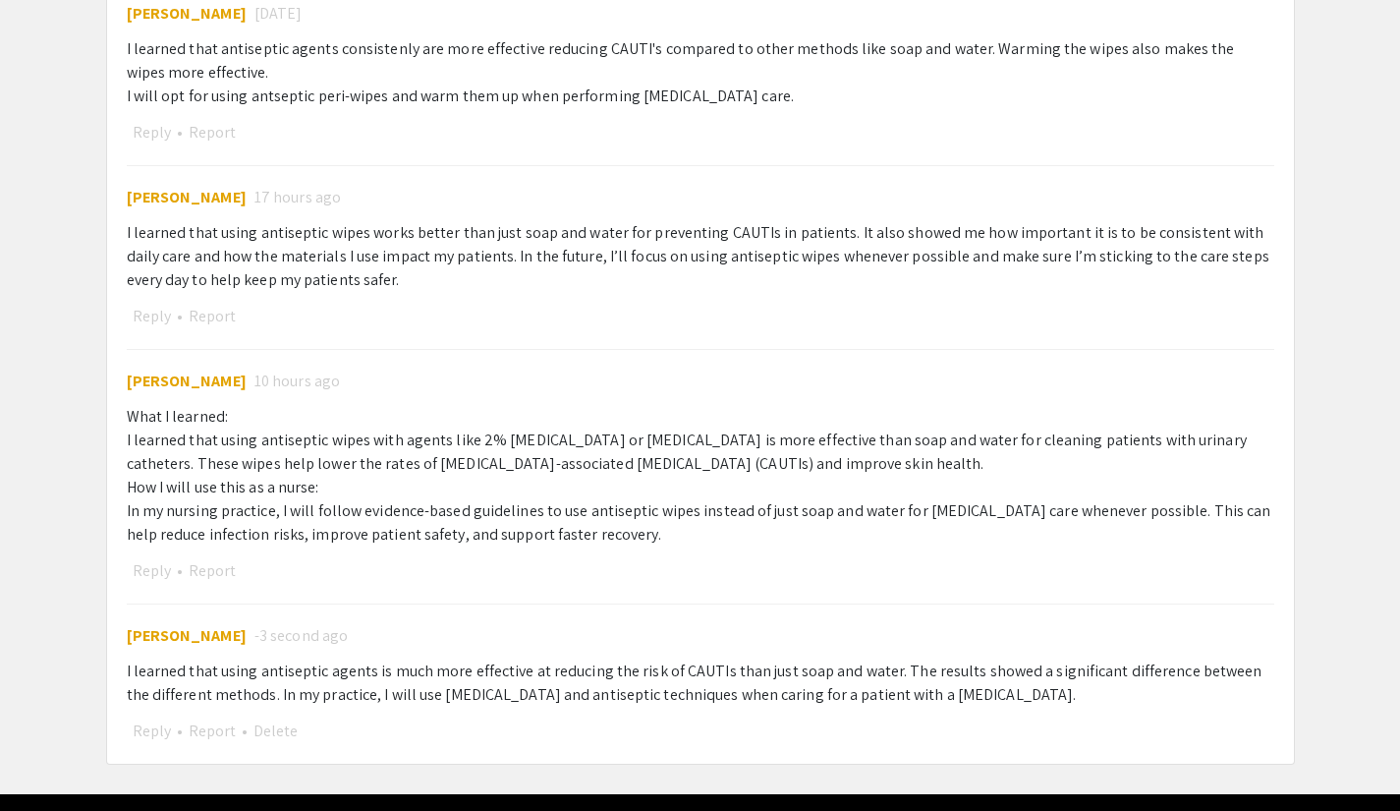
scroll to position [1242, 0]
